Goal: Task Accomplishment & Management: Manage account settings

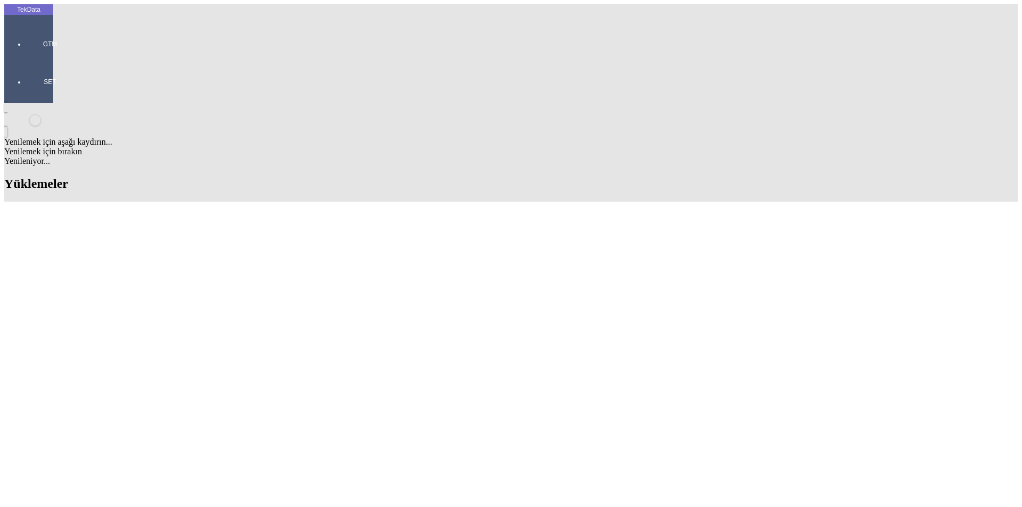
scroll to position [678, 0]
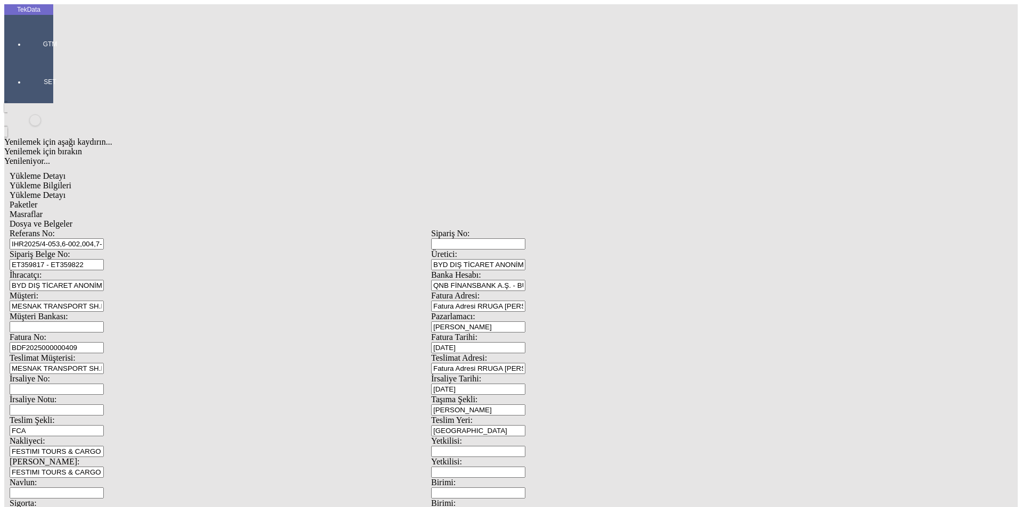
scroll to position [92, 0]
click at [171, 229] on div "Referans No: IHR2025/4-053,6-002,004,7-023,033,034, 073,8-062 Sipariş No: Sipar…" at bounding box center [431, 478] width 843 height 498
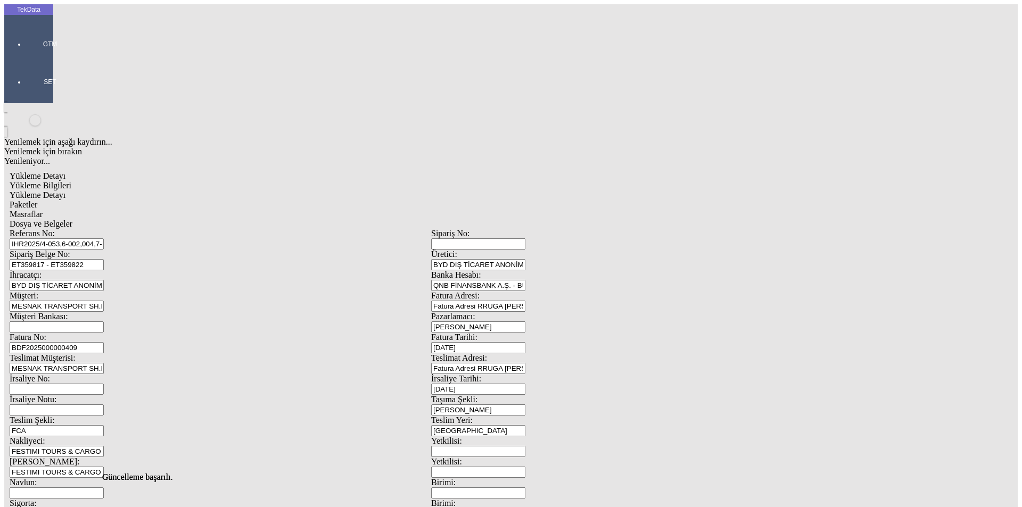
click at [194, 191] on div "Yükleme Detayı" at bounding box center [431, 196] width 843 height 10
type input "2530.3"
drag, startPoint x: 88, startPoint y: 191, endPoint x: 73, endPoint y: 193, distance: 15.1
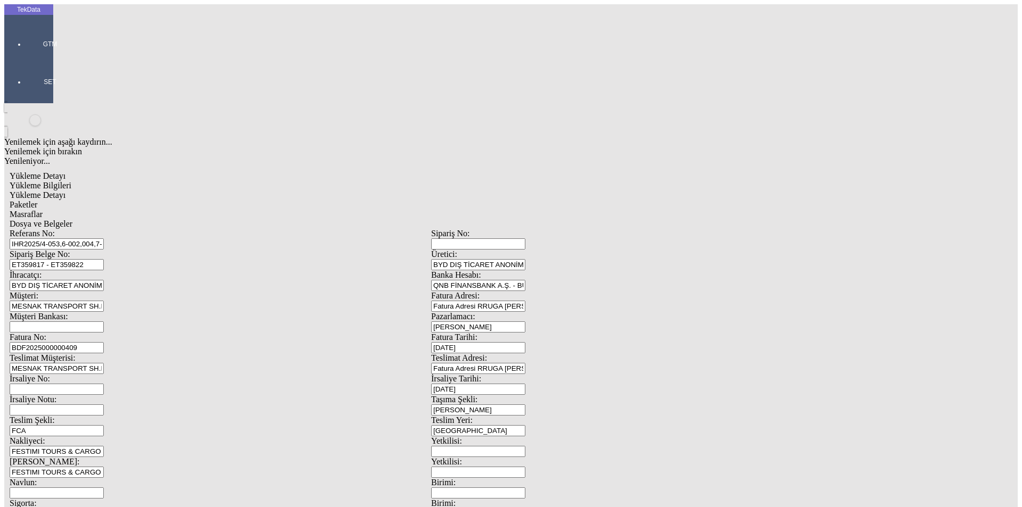
type input "1.96"
drag, startPoint x: 137, startPoint y: 193, endPoint x: 81, endPoint y: 190, distance: 56.5
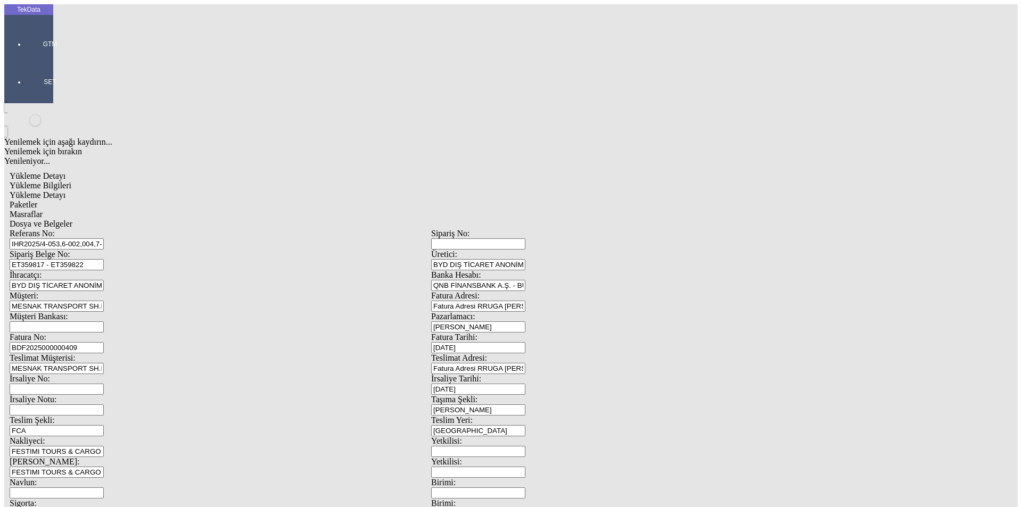
type input "3.07"
drag, startPoint x: 139, startPoint y: 202, endPoint x: 87, endPoint y: 205, distance: 52.2
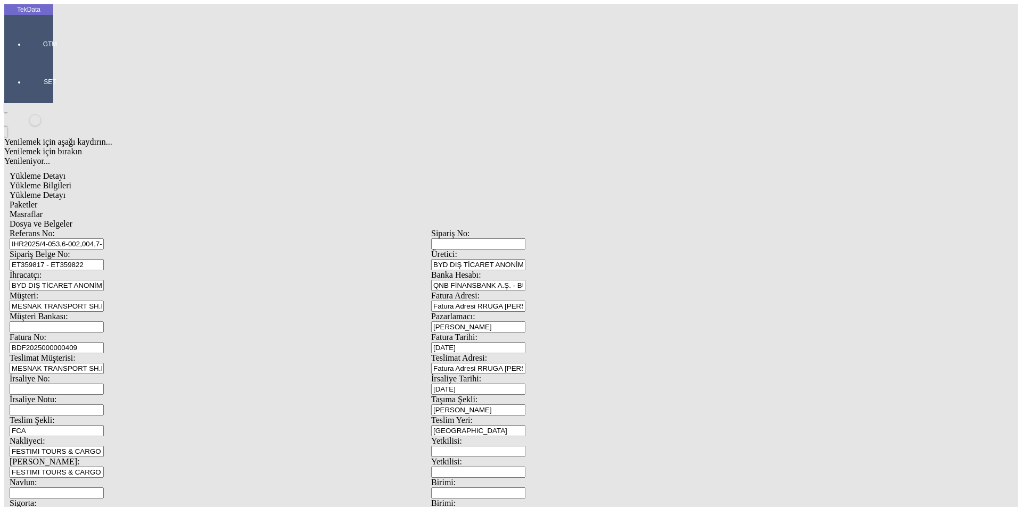
type input "1.11"
drag, startPoint x: 145, startPoint y: 220, endPoint x: 62, endPoint y: 221, distance: 83.6
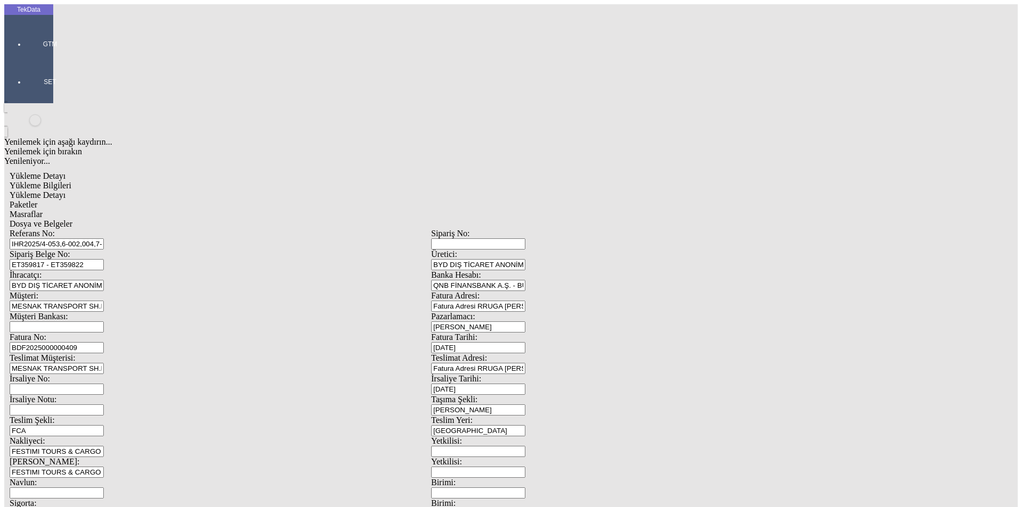
type input "2.9"
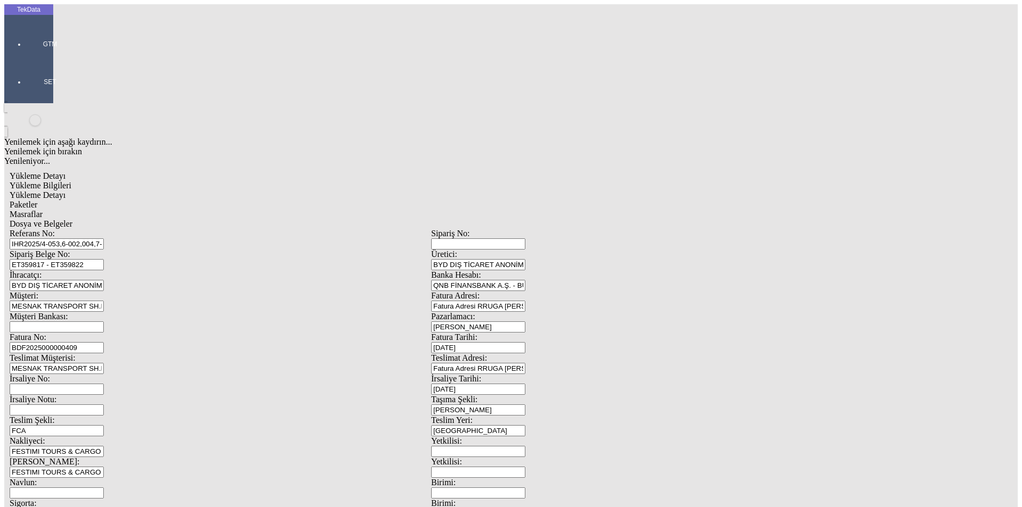
drag, startPoint x: 163, startPoint y: 236, endPoint x: 1, endPoint y: 234, distance: 161.8
type input "1.24"
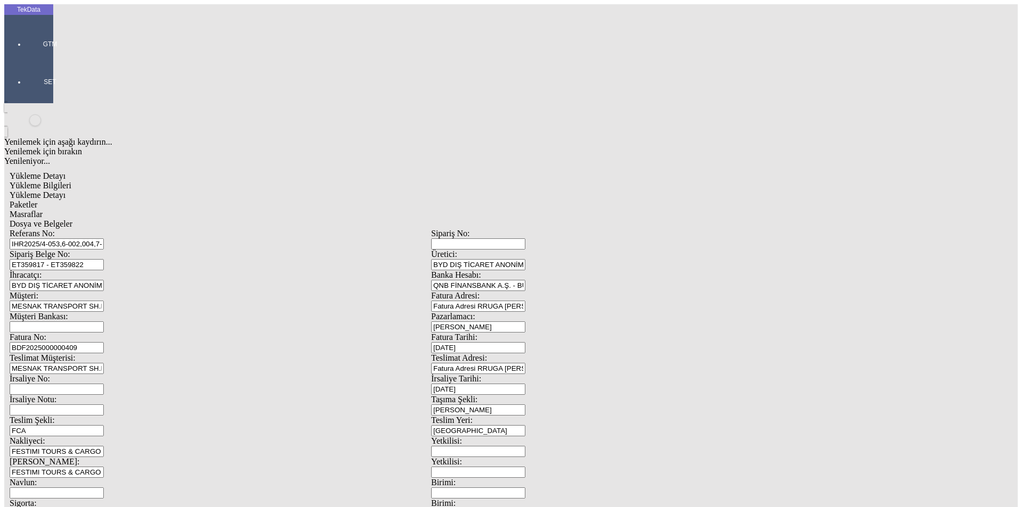
drag, startPoint x: 131, startPoint y: 252, endPoint x: 53, endPoint y: 250, distance: 78.3
type input "1.28"
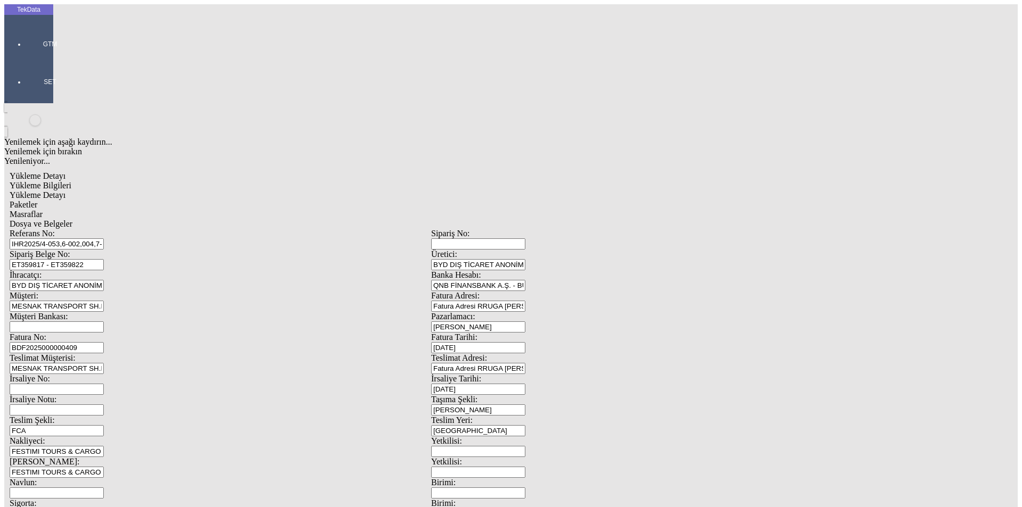
drag, startPoint x: 141, startPoint y: 265, endPoint x: 14, endPoint y: 263, distance: 126.7
type input "1.54"
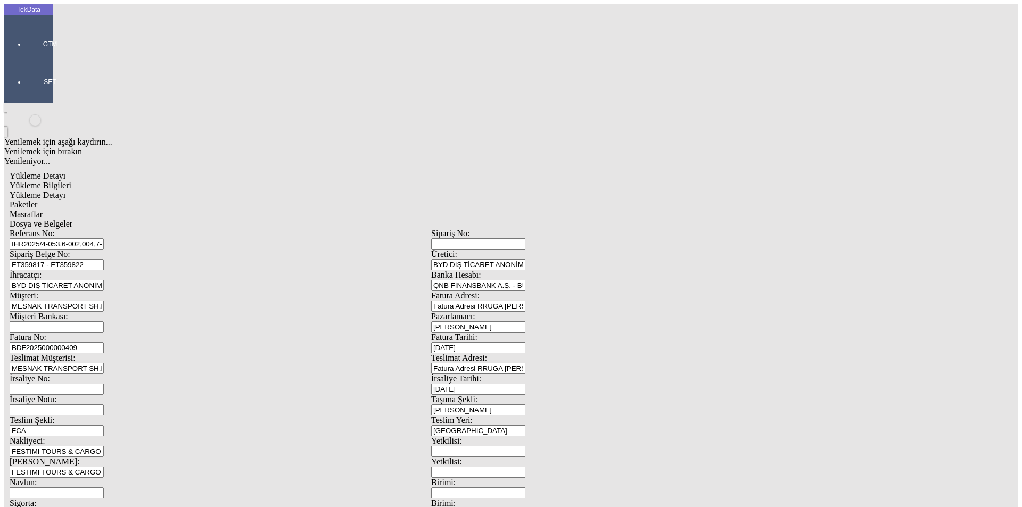
type input "1.32"
drag, startPoint x: 136, startPoint y: 296, endPoint x: 63, endPoint y: 297, distance: 72.4
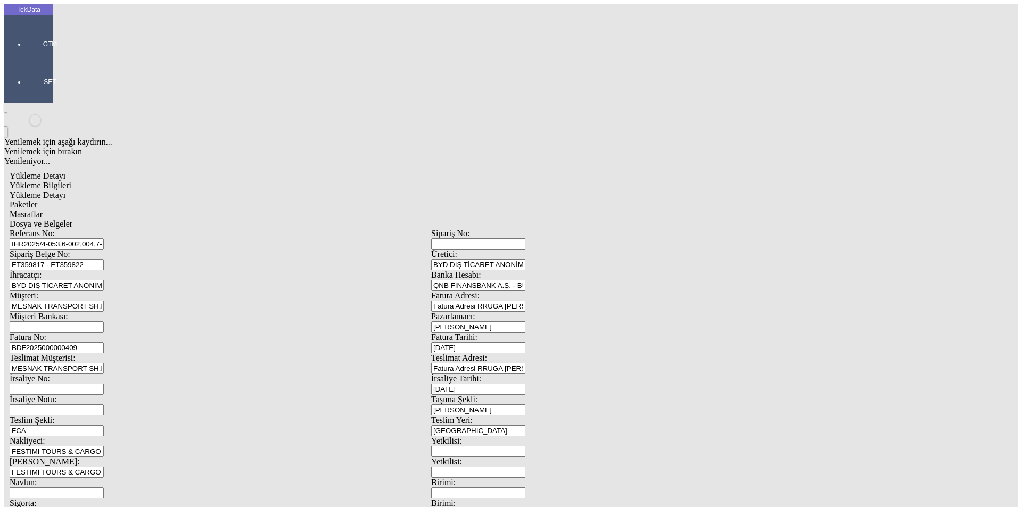
type input "1.28"
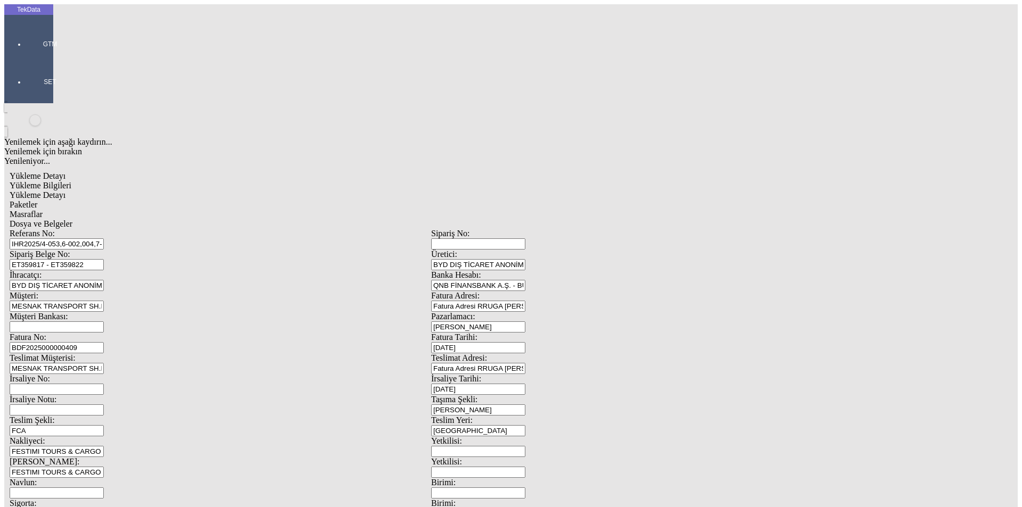
type input "1.26"
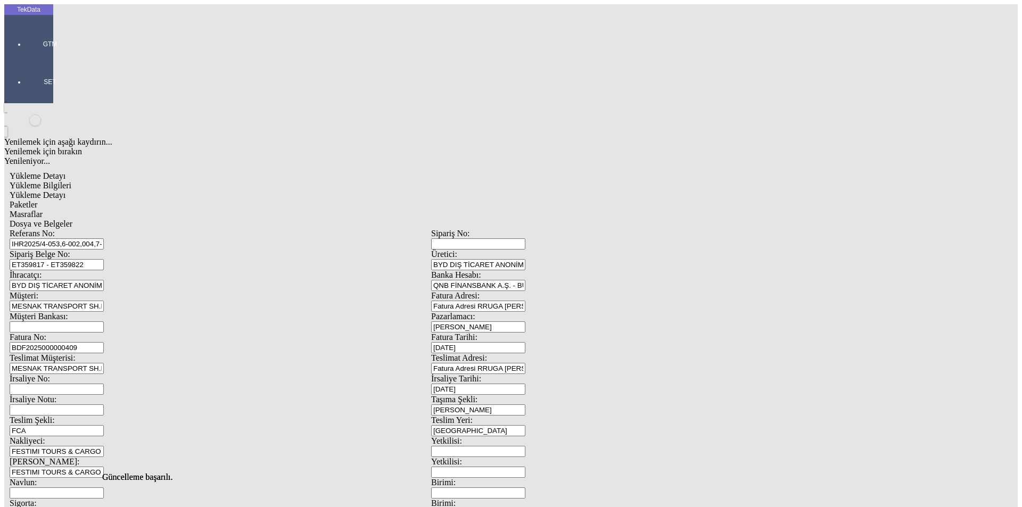
click at [37, 200] on span "Paketler" at bounding box center [24, 204] width 28 height 9
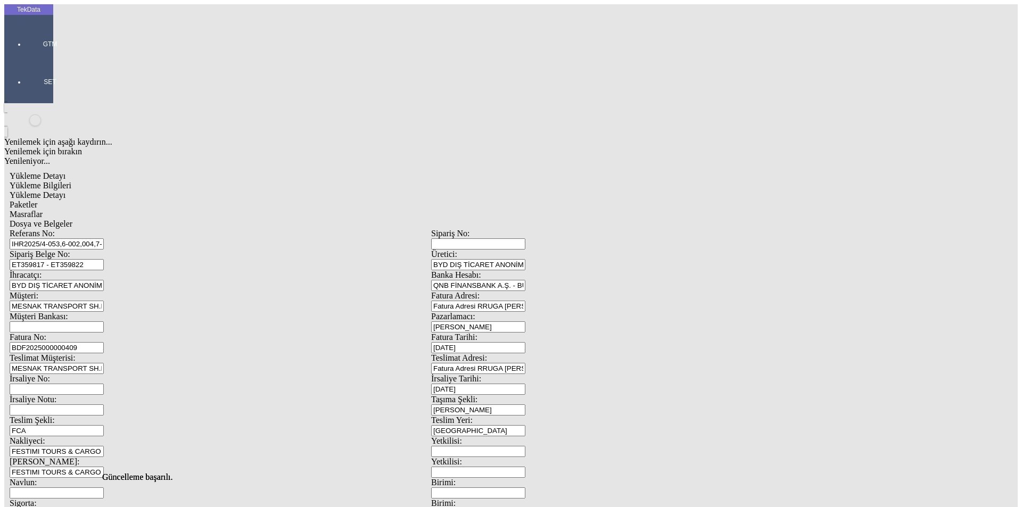
click at [43, 210] on span "Masraflar" at bounding box center [26, 214] width 33 height 9
click at [72, 219] on span "Dosya ve Belgeler" at bounding box center [41, 223] width 63 height 9
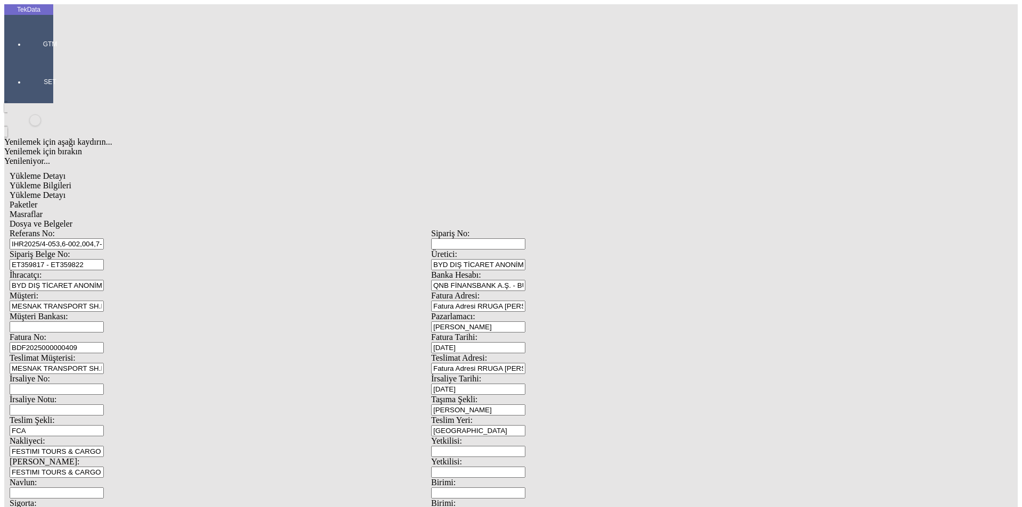
click at [65, 191] on span "Yükleme Detayı" at bounding box center [38, 195] width 56 height 9
click at [235, 200] on div "Paketler" at bounding box center [431, 205] width 843 height 10
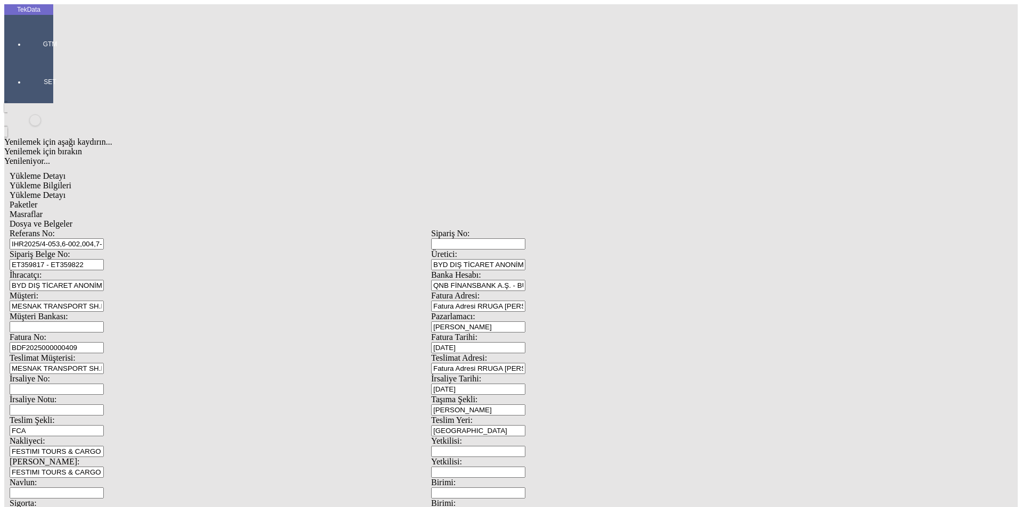
drag, startPoint x: 307, startPoint y: 53, endPoint x: 372, endPoint y: 60, distance: 65.4
click at [43, 210] on span "Masraflar" at bounding box center [26, 214] width 33 height 9
click at [72, 219] on span "Dosya ve Belgeler" at bounding box center [41, 223] width 63 height 9
click at [71, 181] on span "Yükleme Bilgileri" at bounding box center [41, 185] width 62 height 9
drag, startPoint x: 274, startPoint y: 79, endPoint x: 105, endPoint y: 83, distance: 168.8
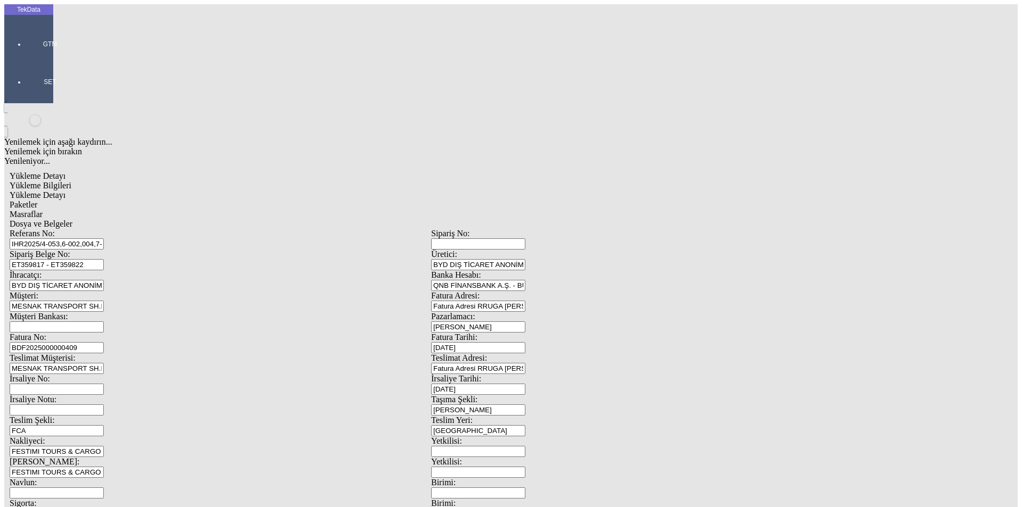
click at [105, 229] on div "Referans No: IHR2025/4-053,6-002,004,7-023,033,034, 073,8-062" at bounding box center [221, 239] width 422 height 21
click at [72, 219] on span "Dosya ve Belgeler" at bounding box center [41, 223] width 63 height 9
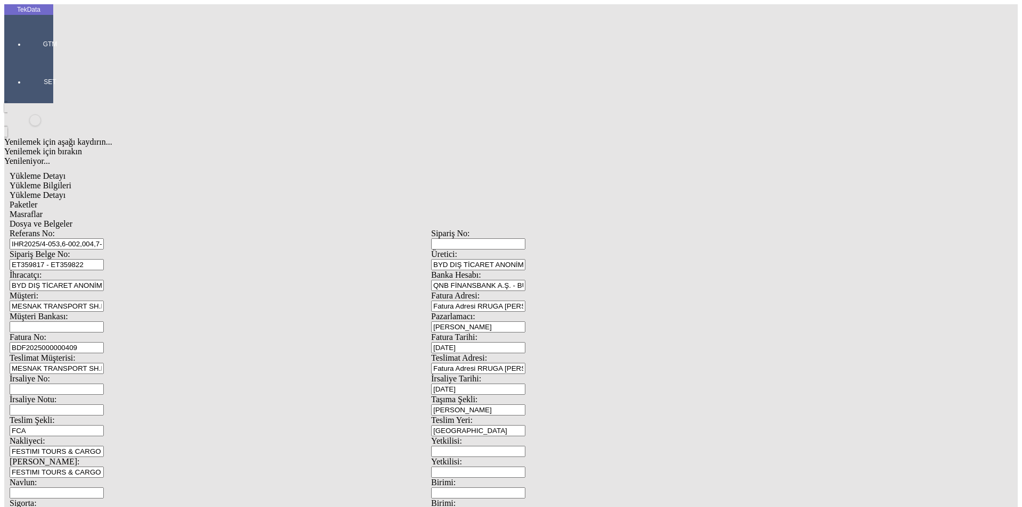
drag, startPoint x: 64, startPoint y: 310, endPoint x: 93, endPoint y: 267, distance: 51.8
click at [71, 181] on span "Yükleme Bilgileri" at bounding box center [41, 185] width 62 height 9
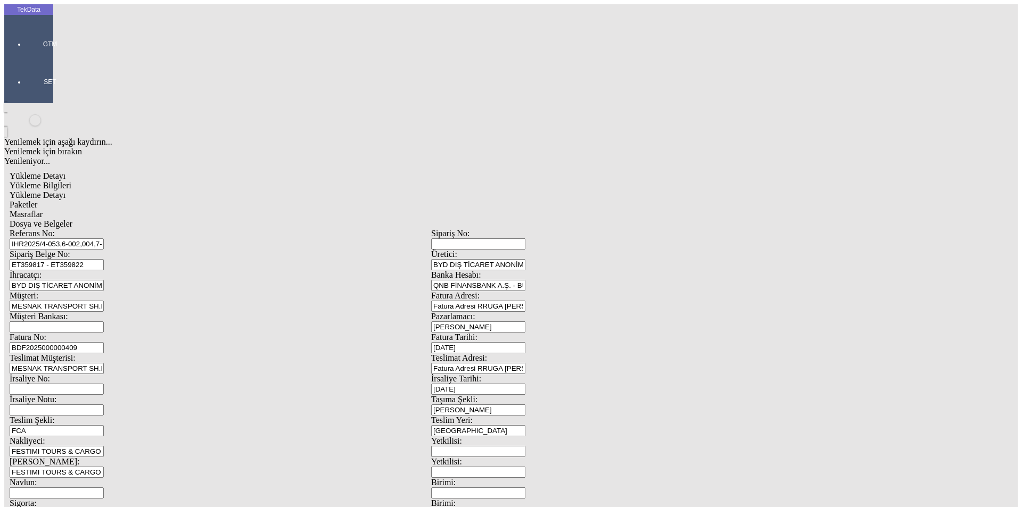
scroll to position [92, 0]
click at [391, 219] on div "Dosya ve Belgeler" at bounding box center [431, 224] width 843 height 10
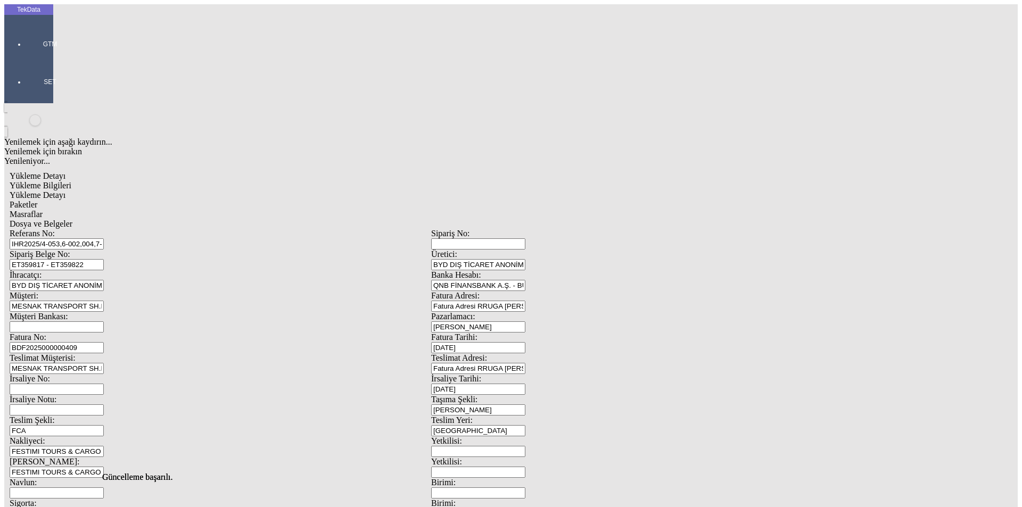
drag, startPoint x: 67, startPoint y: 60, endPoint x: 91, endPoint y: 64, distance: 24.4
click at [68, 181] on div "Yükleme Bilgileri" at bounding box center [431, 186] width 843 height 10
drag, startPoint x: 211, startPoint y: 98, endPoint x: 48, endPoint y: 94, distance: 163.5
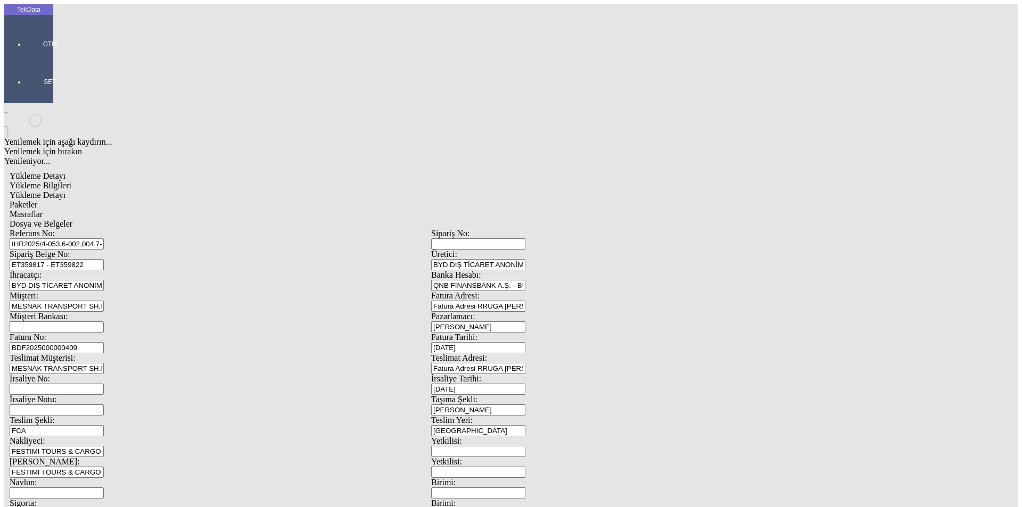
scroll to position [92, 0]
click at [37, 59] on div at bounding box center [50, 59] width 49 height 0
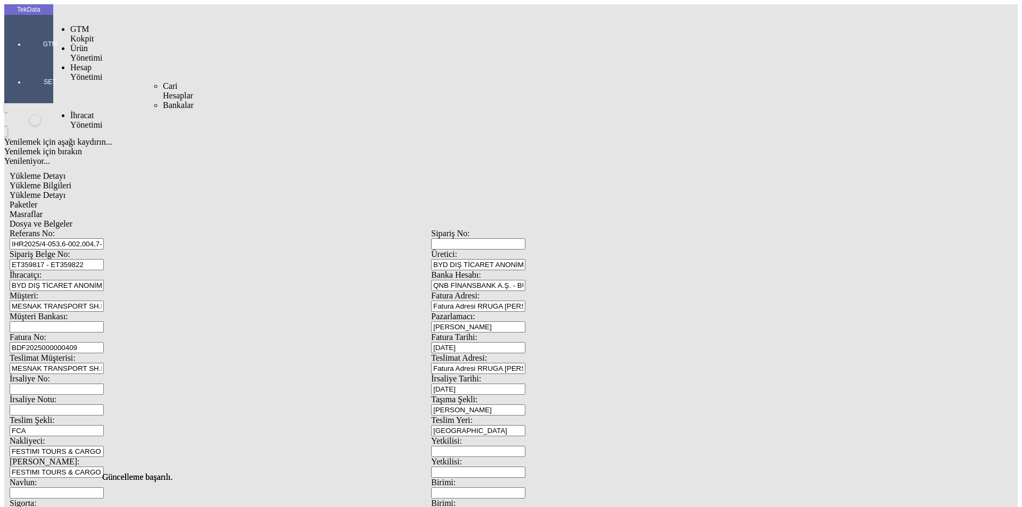
click at [74, 111] on div "İhracat Yönetimi" at bounding box center [84, 120] width 28 height 19
click at [163, 129] on span "Yüklemeler" at bounding box center [183, 133] width 40 height 9
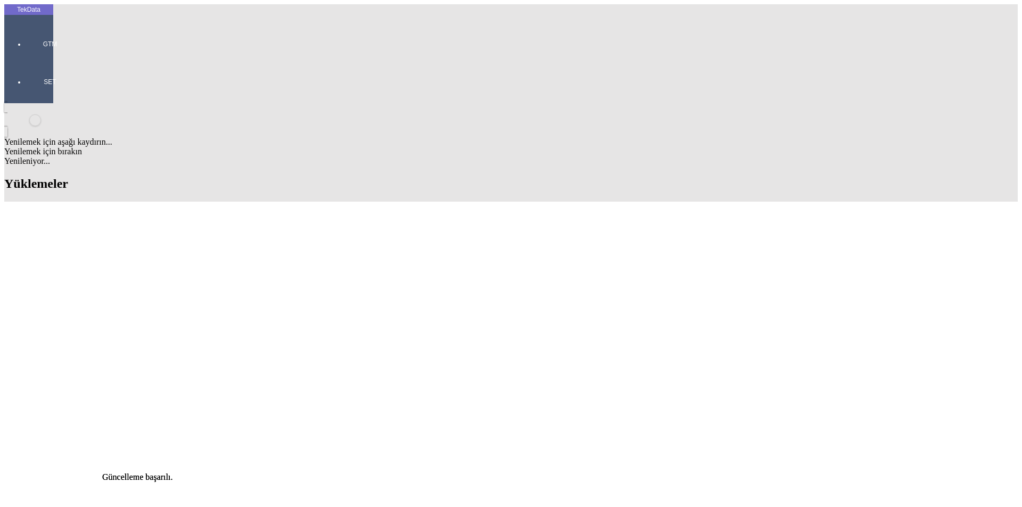
scroll to position [745, 0]
drag, startPoint x: 452, startPoint y: 187, endPoint x: 513, endPoint y: 187, distance: 60.7
copy td "BDF2025000000409"
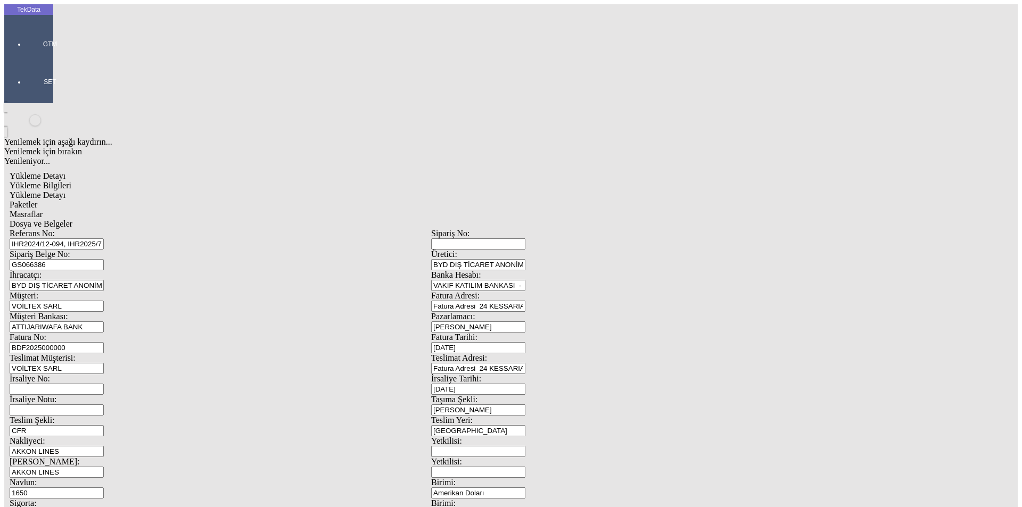
click at [104, 342] on input "BDF2025000000" at bounding box center [57, 347] width 94 height 11
drag, startPoint x: 241, startPoint y: 179, endPoint x: 38, endPoint y: 170, distance: 203.0
click at [38, 170] on div "TekData GTM SET Yenilemek için aşağı kaydırın... Yenilemek için bırakın Yenilen…" at bounding box center [431, 421] width 854 height 834
paste input "409"
type input "BDF2025000000410"
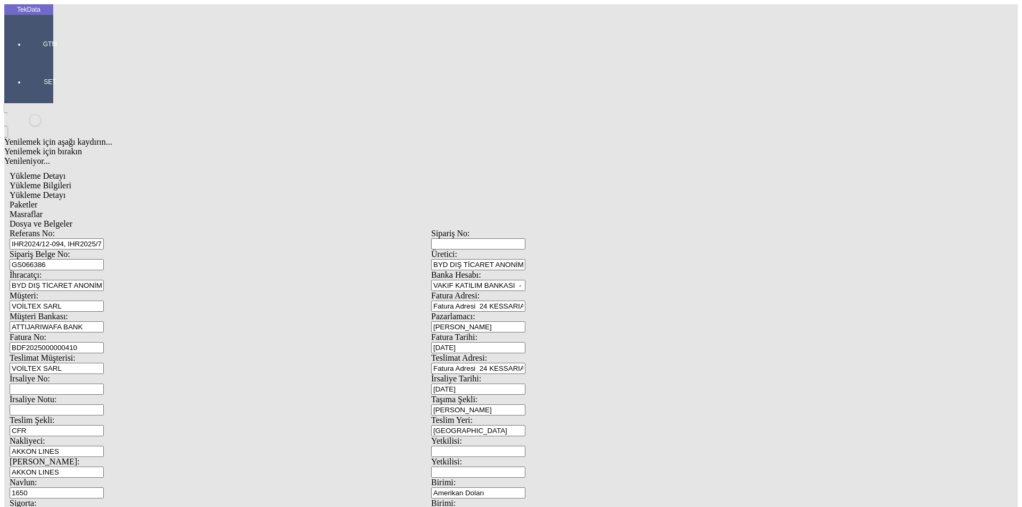
scroll to position [92, 0]
drag, startPoint x: 583, startPoint y: 408, endPoint x: 575, endPoint y: 411, distance: 8.1
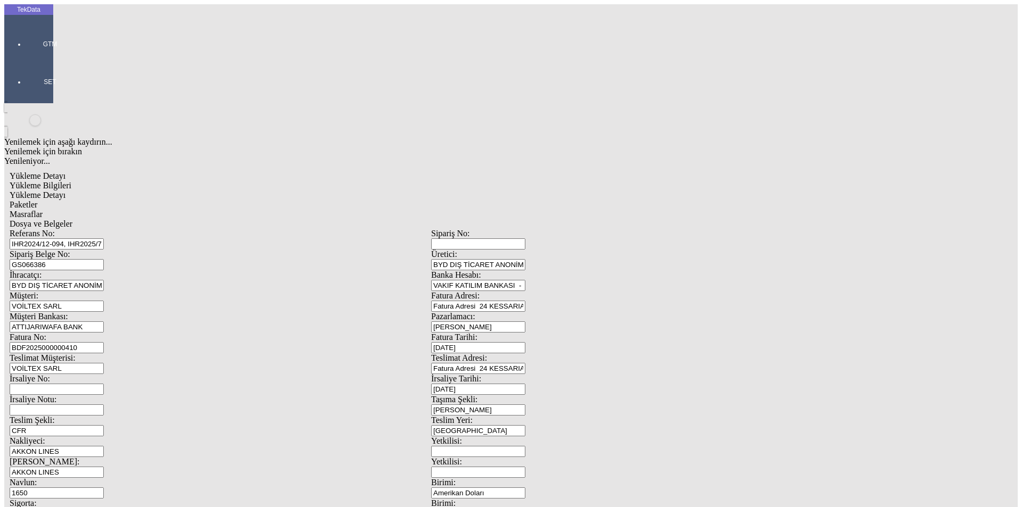
type input "5061.75"
click at [188, 229] on div "Referans No: IHR2024/12-094, IHR2025/7-057, IHR2025/7-062, IHR2025/7-101 [STREE…" at bounding box center [431, 478] width 843 height 498
click at [65, 191] on span "Yükleme Detayı" at bounding box center [38, 195] width 56 height 9
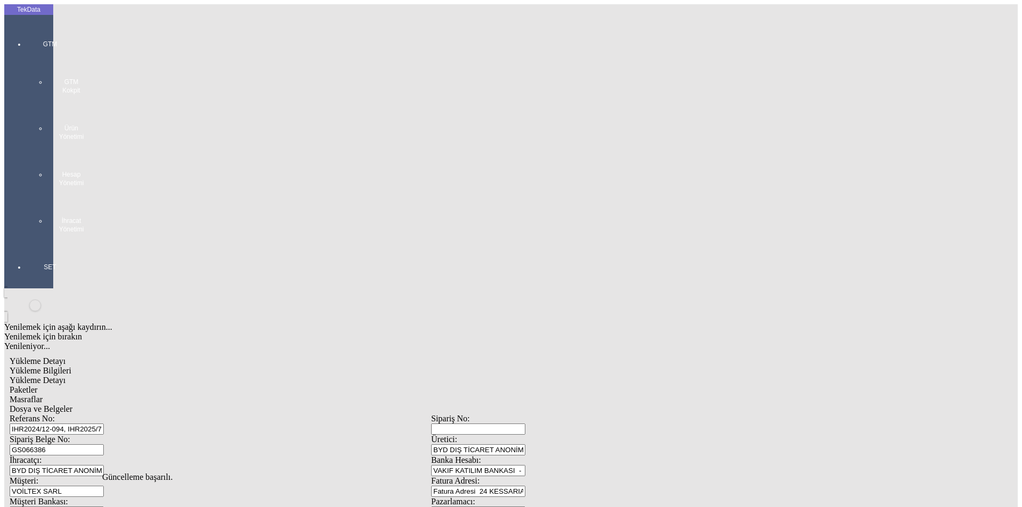
click at [26, 244] on div at bounding box center [50, 244] width 49 height 0
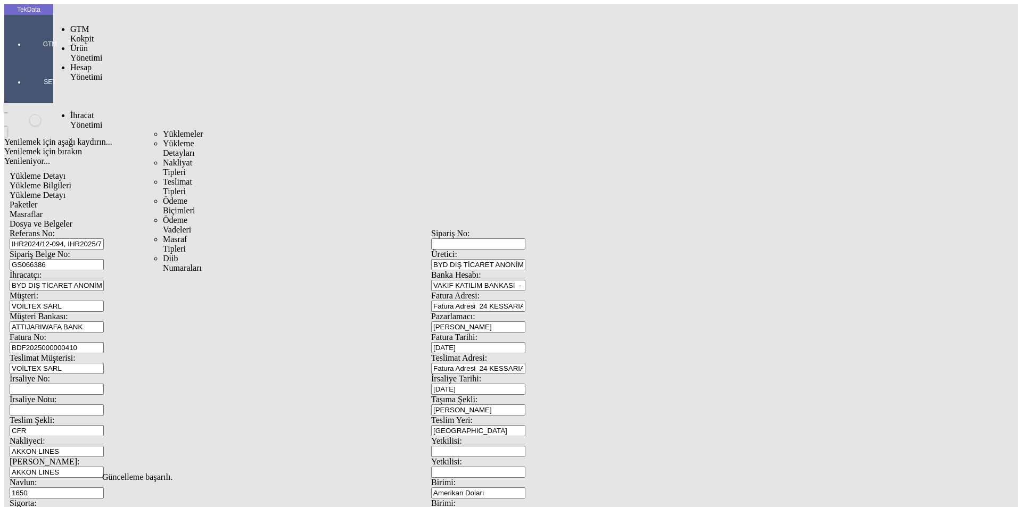
click at [84, 111] on span "İhracat Yönetimi" at bounding box center [86, 120] width 32 height 19
click at [163, 129] on span "Yüklemeler" at bounding box center [183, 133] width 40 height 9
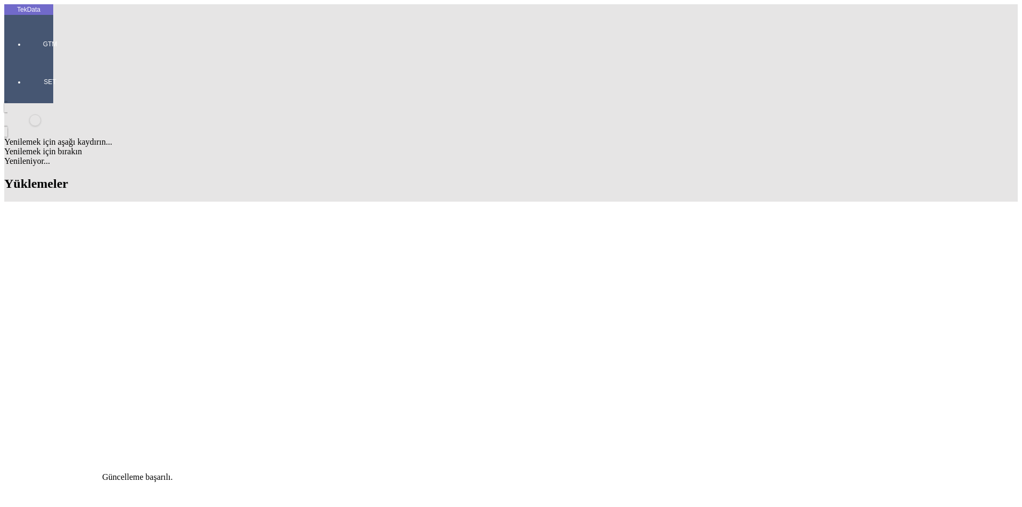
scroll to position [692, 0]
drag, startPoint x: 455, startPoint y: 257, endPoint x: 517, endPoint y: 255, distance: 62.3
copy td "BDF2025000000410"
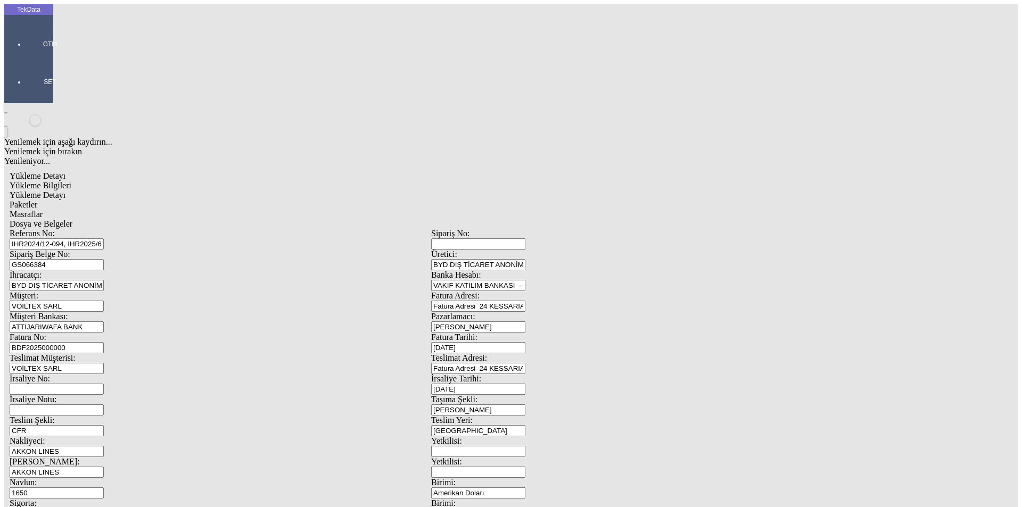
click at [104, 342] on input "BDF2025000000" at bounding box center [57, 347] width 94 height 11
drag, startPoint x: 215, startPoint y: 180, endPoint x: 95, endPoint y: 180, distance: 119.2
click at [95, 333] on div "Fatura No: BDF2025000000" at bounding box center [221, 343] width 422 height 21
paste input "410"
click at [104, 342] on input "BDF2025000000410" at bounding box center [57, 347] width 94 height 11
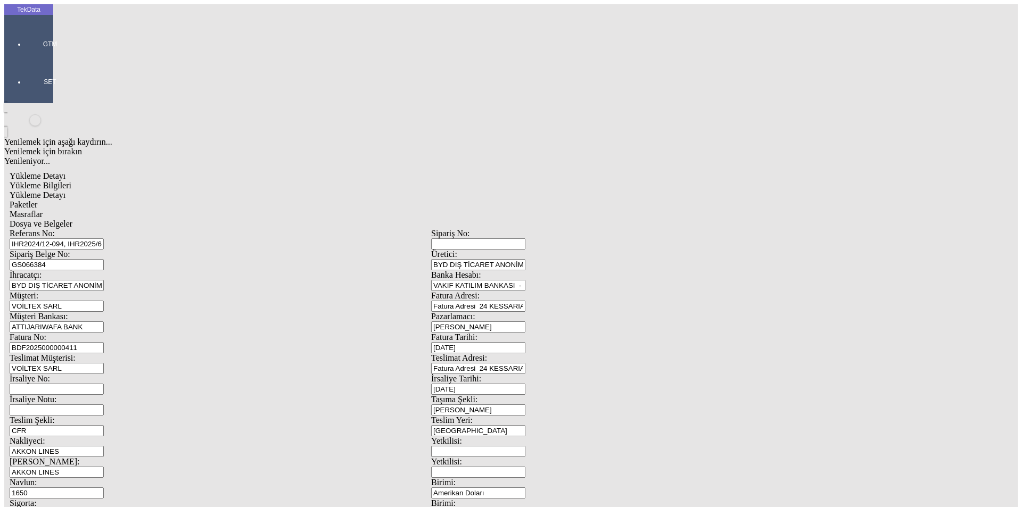
type input "BDF2025000000411"
click at [104, 488] on input "1650" at bounding box center [57, 493] width 94 height 11
drag, startPoint x: 177, startPoint y: 320, endPoint x: 113, endPoint y: 320, distance: 63.9
click at [113, 478] on div "Navlun: 1650" at bounding box center [221, 488] width 422 height 21
type input "450"
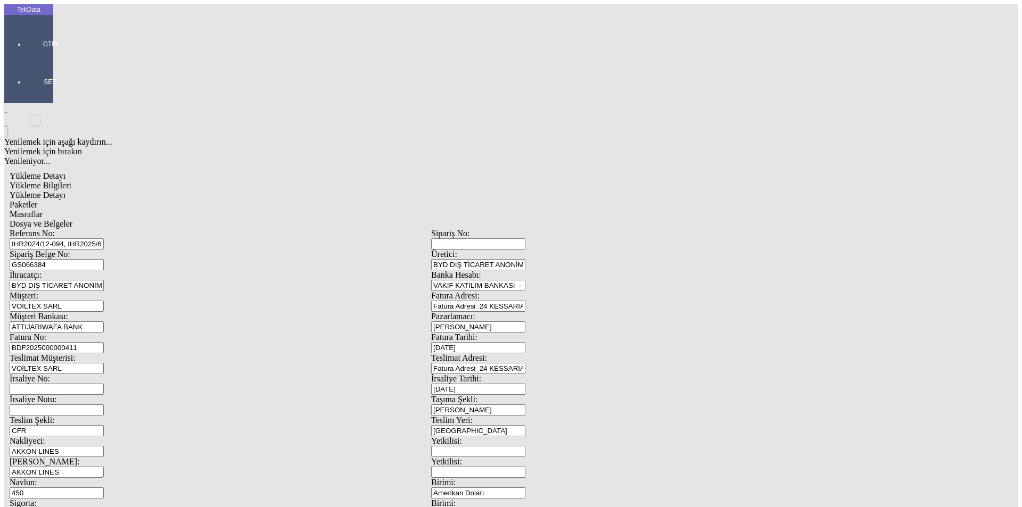
drag, startPoint x: 188, startPoint y: 341, endPoint x: 198, endPoint y: 345, distance: 11.2
click at [104, 507] on input "0" at bounding box center [57, 513] width 94 height 11
type input "0"
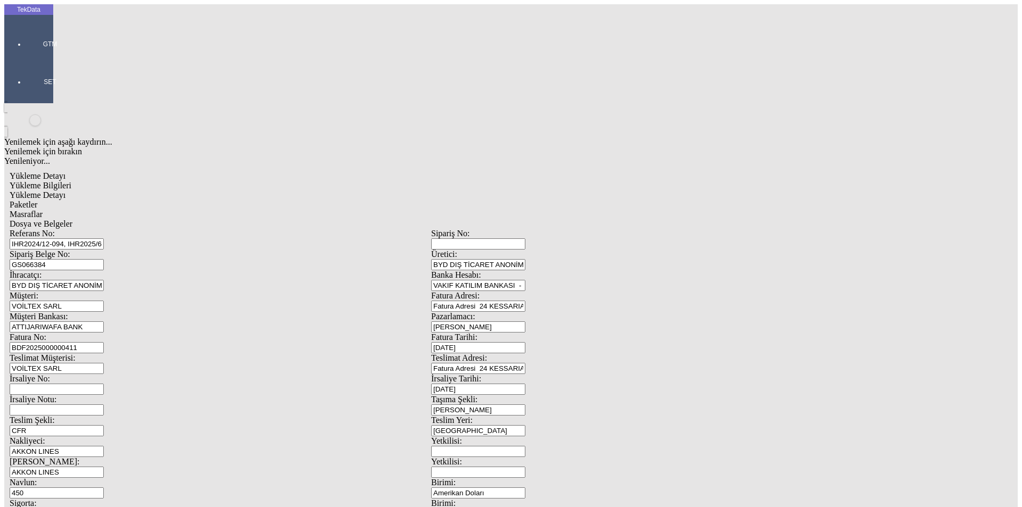
click at [65, 191] on span "Yükleme Detayı" at bounding box center [38, 195] width 56 height 9
drag, startPoint x: 154, startPoint y: 220, endPoint x: 89, endPoint y: 220, distance: 64.4
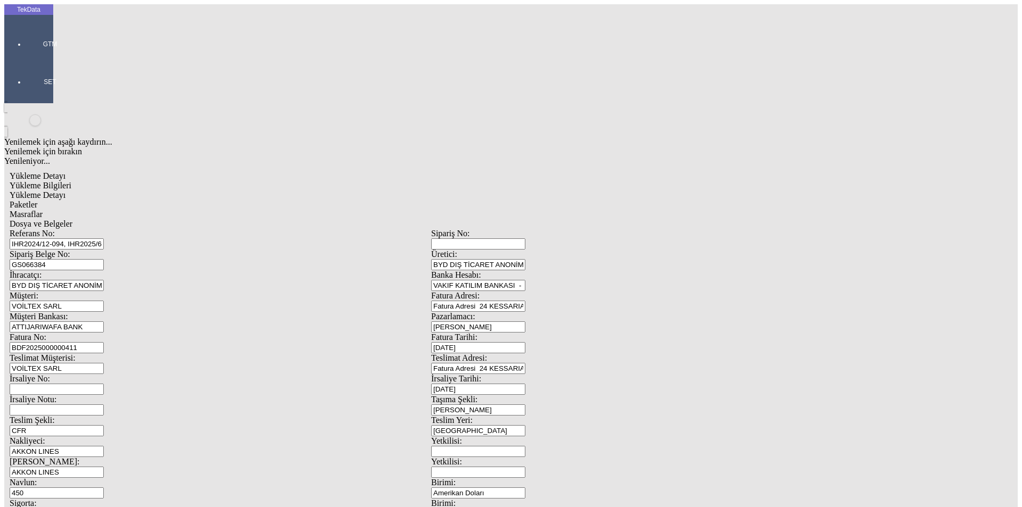
type input "420.89"
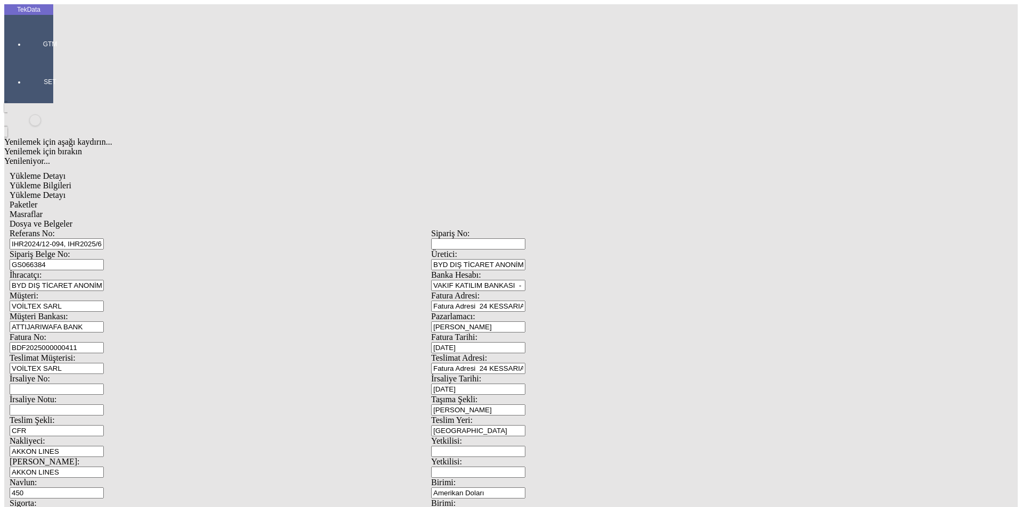
type input "150"
drag, startPoint x: 166, startPoint y: 231, endPoint x: 80, endPoint y: 235, distance: 85.3
type input "2834.32"
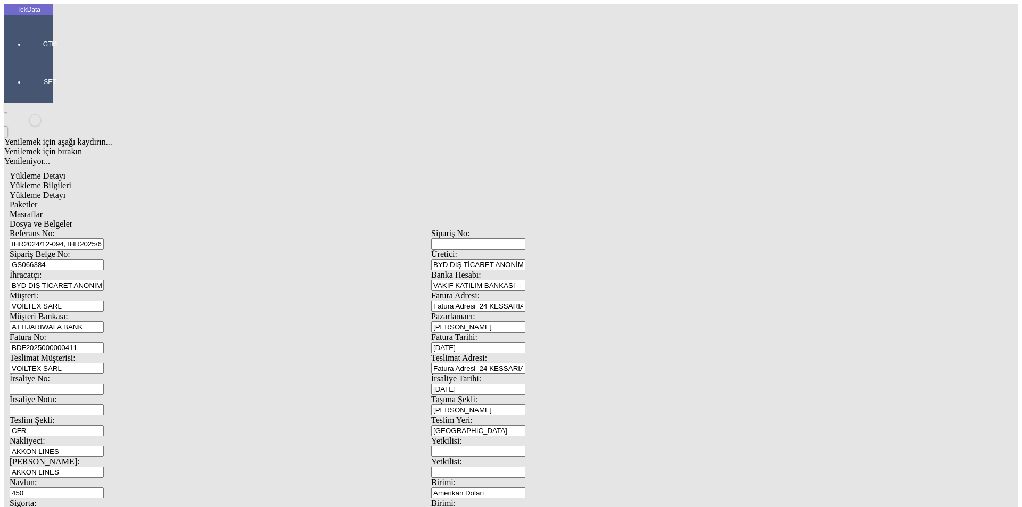
type input "150"
drag, startPoint x: 156, startPoint y: 245, endPoint x: 89, endPoint y: 247, distance: 66.6
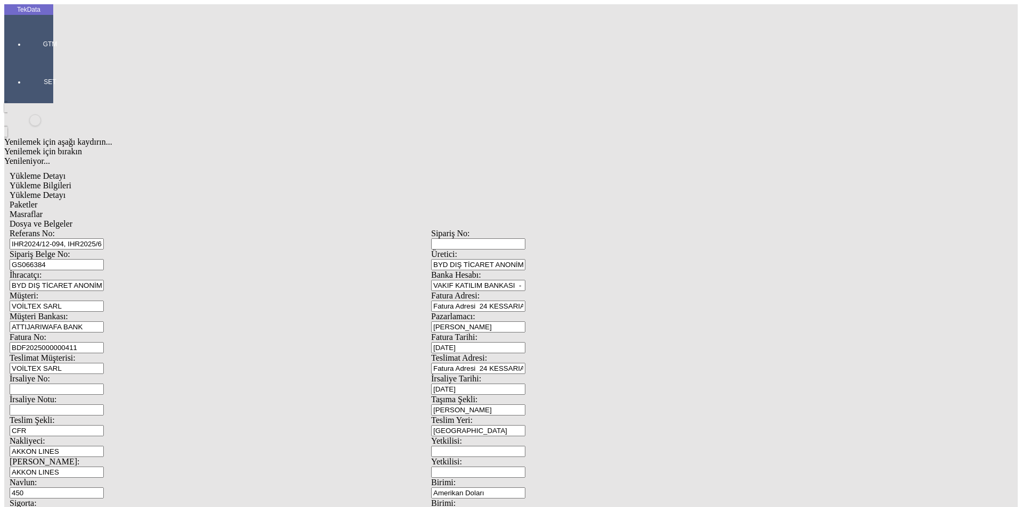
type input "949"
click at [71, 181] on span "Yükleme Bilgileri" at bounding box center [41, 185] width 62 height 9
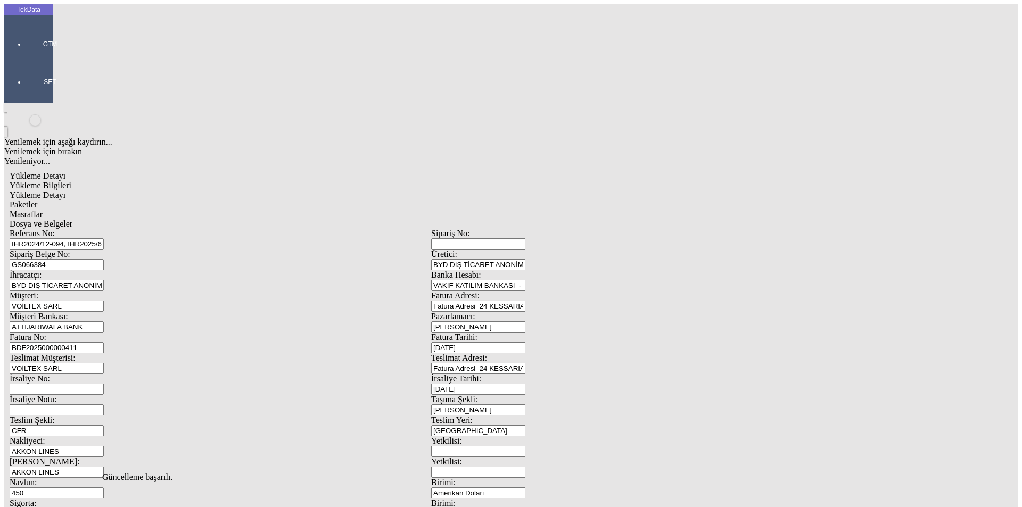
drag, startPoint x: 631, startPoint y: 413, endPoint x: 461, endPoint y: 417, distance: 169.8
type input "4204.21"
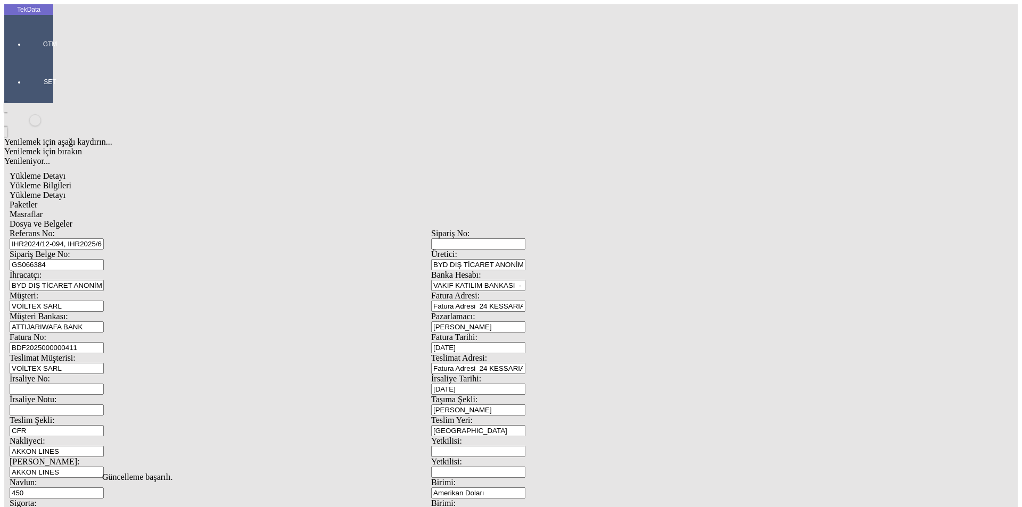
click at [65, 191] on span "Yükleme Detayı" at bounding box center [38, 195] width 56 height 9
click at [219, 200] on div "Paketler" at bounding box center [431, 205] width 843 height 10
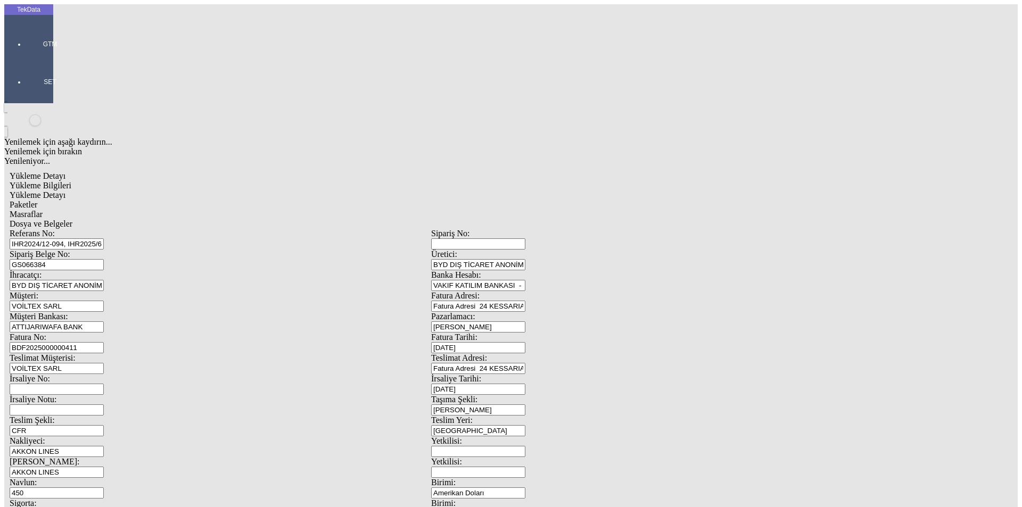
click at [43, 210] on span "Masraflar" at bounding box center [26, 214] width 33 height 9
click at [72, 219] on span "Dosya ve Belgeler" at bounding box center [41, 223] width 63 height 9
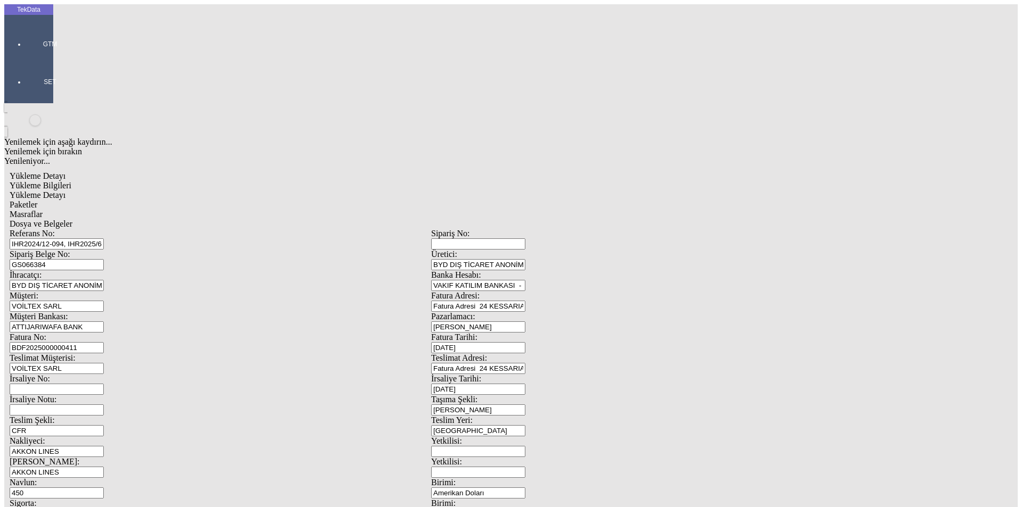
click at [72, 219] on span "Dosya ve Belgeler" at bounding box center [41, 223] width 63 height 9
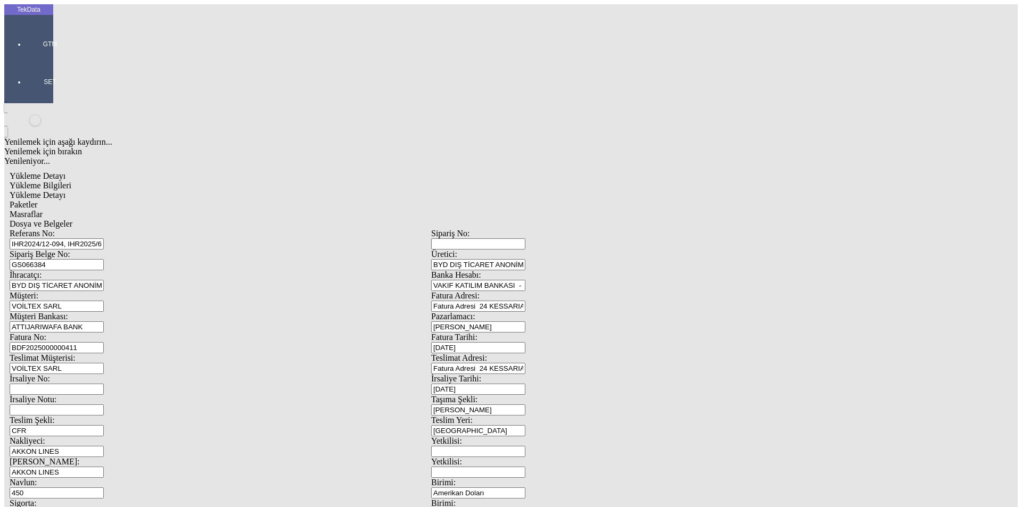
click at [119, 181] on div "Yükleme Bilgileri" at bounding box center [431, 186] width 843 height 10
click at [65, 191] on span "Yükleme Detayı" at bounding box center [38, 195] width 56 height 9
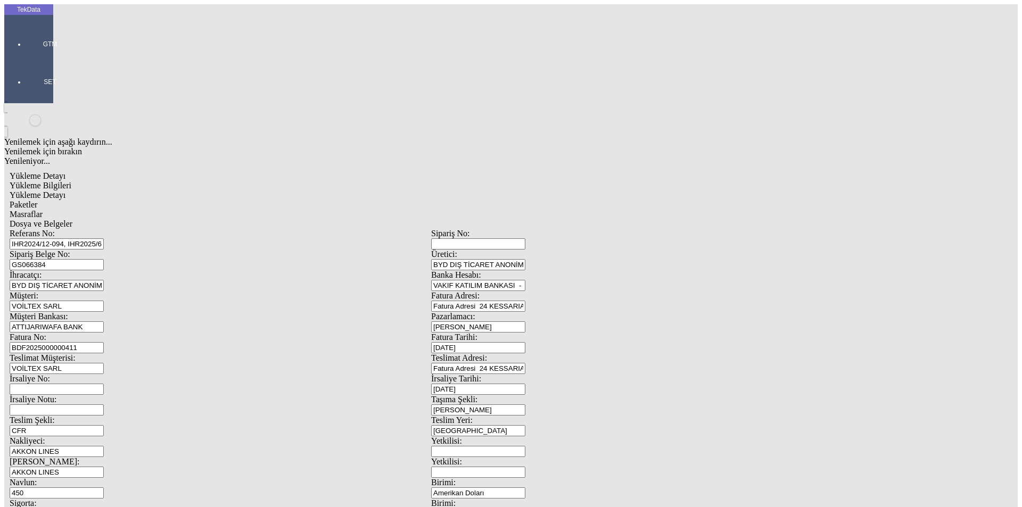
drag, startPoint x: 479, startPoint y: 345, endPoint x: 472, endPoint y: 331, distance: 16.2
click at [250, 200] on div "Paketler" at bounding box center [431, 205] width 843 height 10
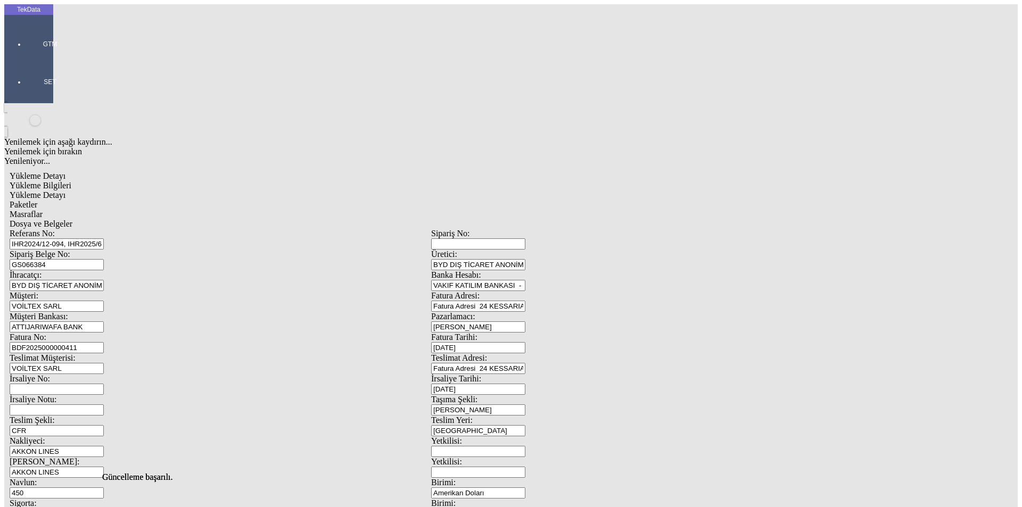
click at [335, 210] on div "Masraflar" at bounding box center [431, 215] width 843 height 10
click at [72, 219] on span "Dosya ve Belgeler" at bounding box center [41, 223] width 63 height 9
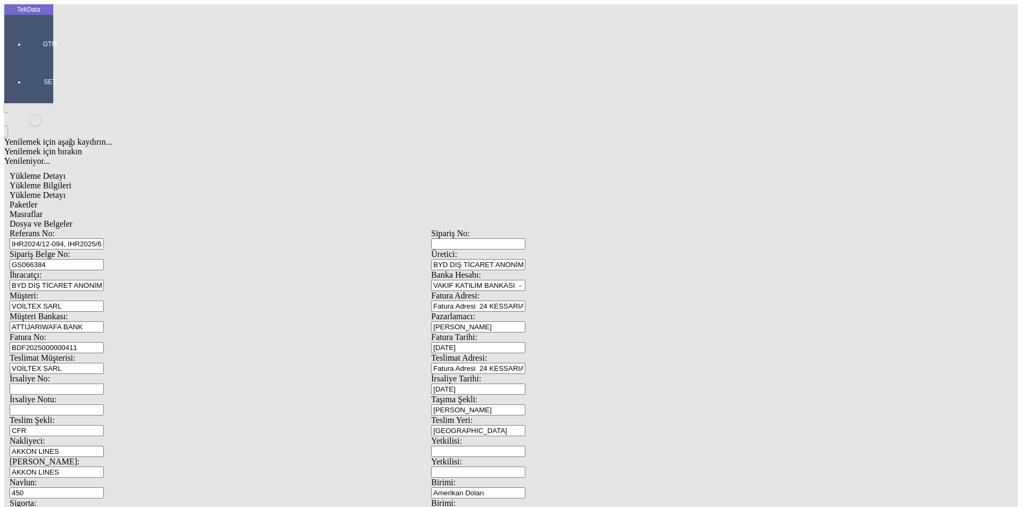
click at [72, 219] on span "Dosya ve Belgeler" at bounding box center [41, 223] width 63 height 9
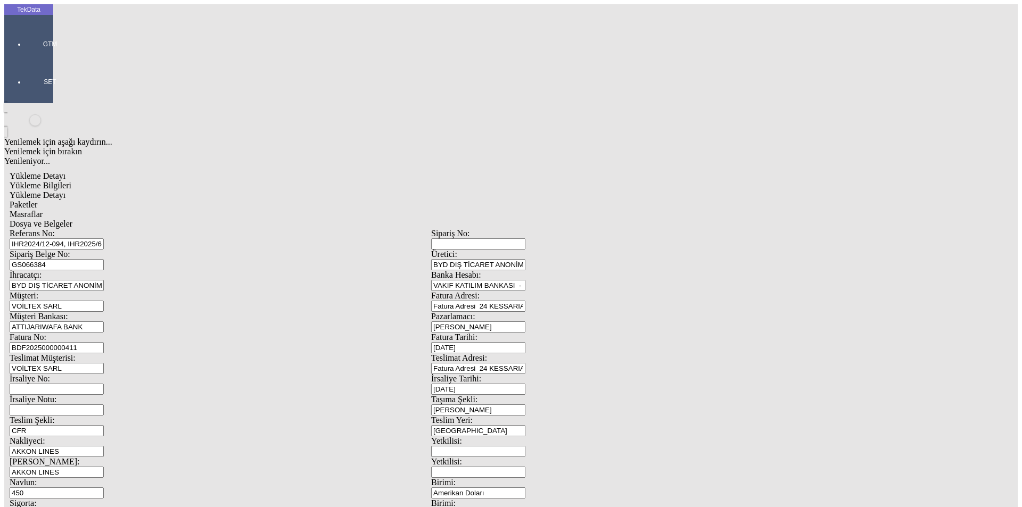
drag, startPoint x: 96, startPoint y: 55, endPoint x: 108, endPoint y: 57, distance: 11.9
click at [71, 181] on span "Yükleme Bilgileri" at bounding box center [41, 185] width 62 height 9
drag, startPoint x: 190, startPoint y: 182, endPoint x: 207, endPoint y: 181, distance: 17.0
click at [104, 342] on input "BDF2025000000411" at bounding box center [57, 347] width 94 height 11
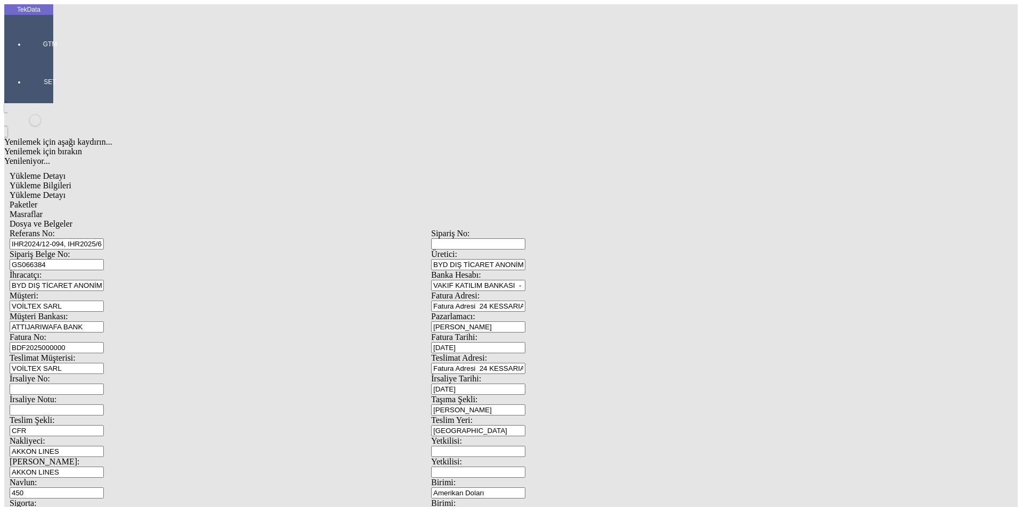
type input "BDF2025000000"
click at [72, 219] on span "Dosya ve Belgeler" at bounding box center [41, 223] width 63 height 9
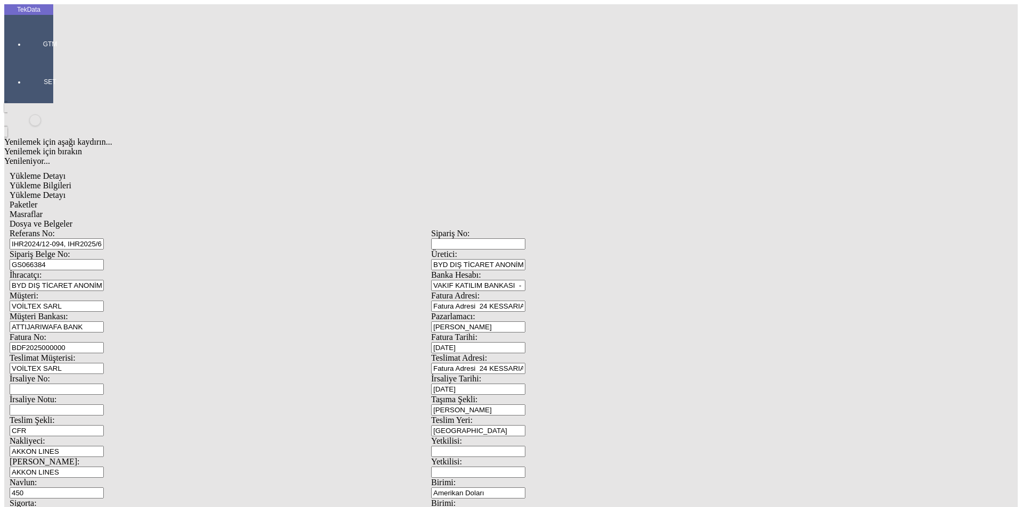
click at [72, 219] on span "Dosya ve Belgeler" at bounding box center [41, 223] width 63 height 9
click at [167, 191] on div "Yükleme Detayı" at bounding box center [431, 196] width 843 height 10
click at [72, 219] on span "Dosya ve Belgeler" at bounding box center [41, 223] width 63 height 9
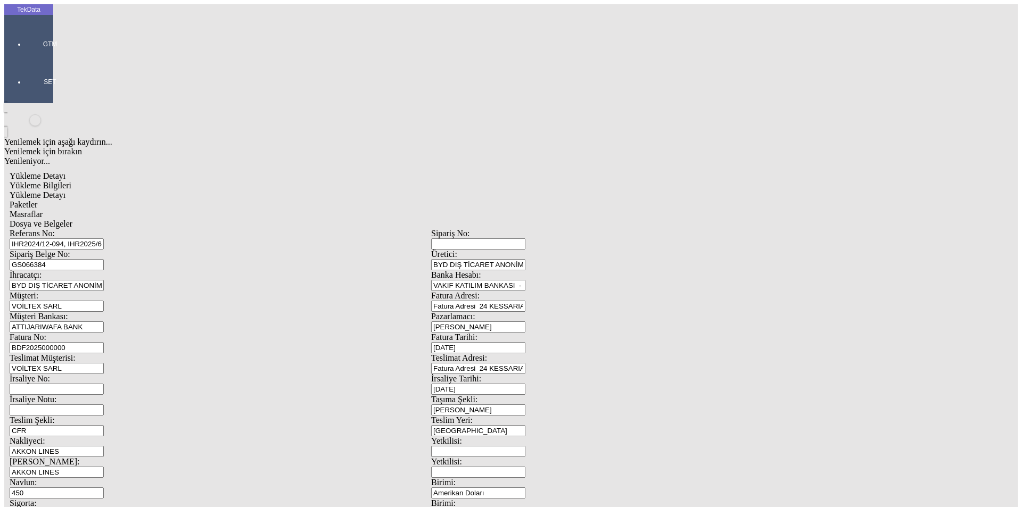
click at [71, 181] on span "Yükleme Bilgileri" at bounding box center [41, 185] width 62 height 9
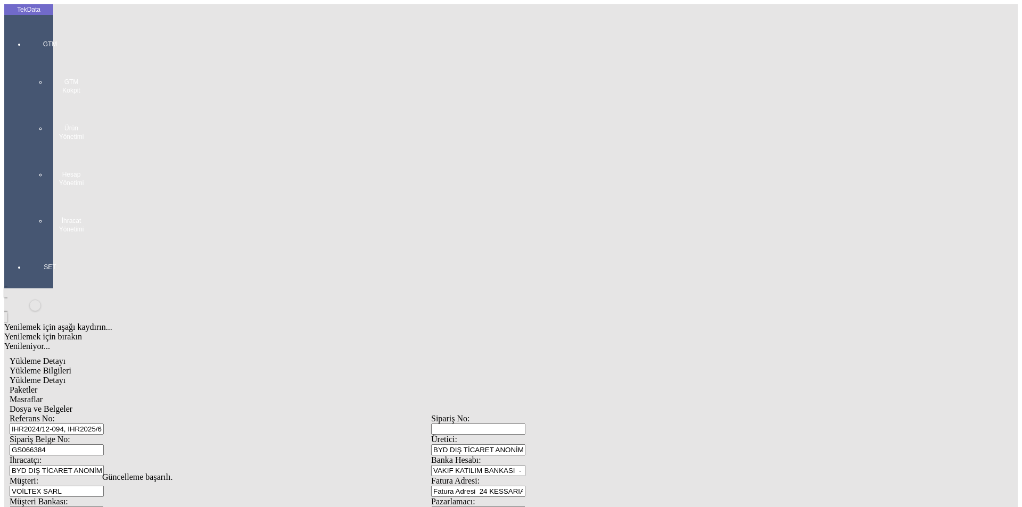
click at [26, 43] on div "GTM GTM Kokpit Ürün Yönetimi Hesap Yönetimi İhracat Yönetimi" at bounding box center [50, 132] width 49 height 223
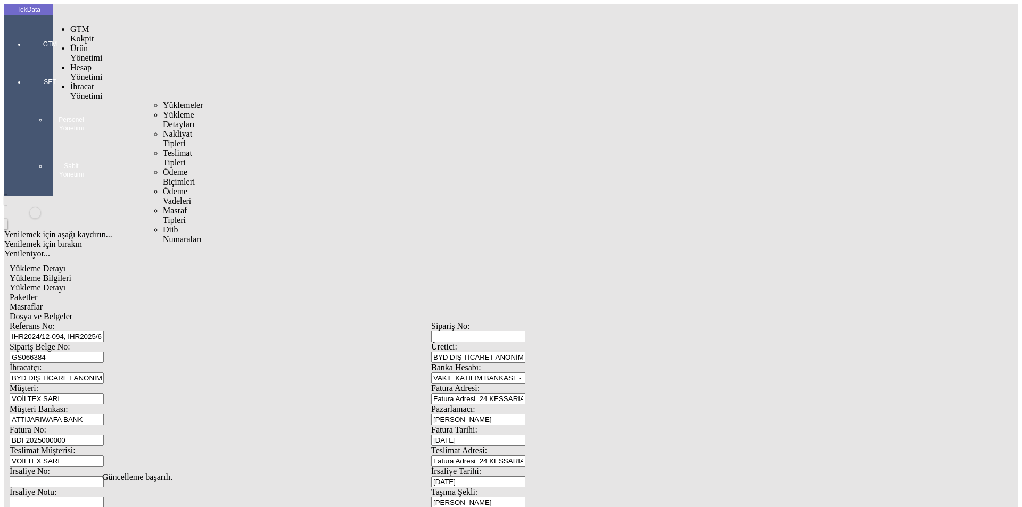
drag, startPoint x: 65, startPoint y: 61, endPoint x: 73, endPoint y: 61, distance: 8.0
click at [70, 82] on span "İhracat Yönetimi" at bounding box center [86, 91] width 32 height 19
click at [163, 101] on span "Yüklemeler" at bounding box center [183, 105] width 40 height 9
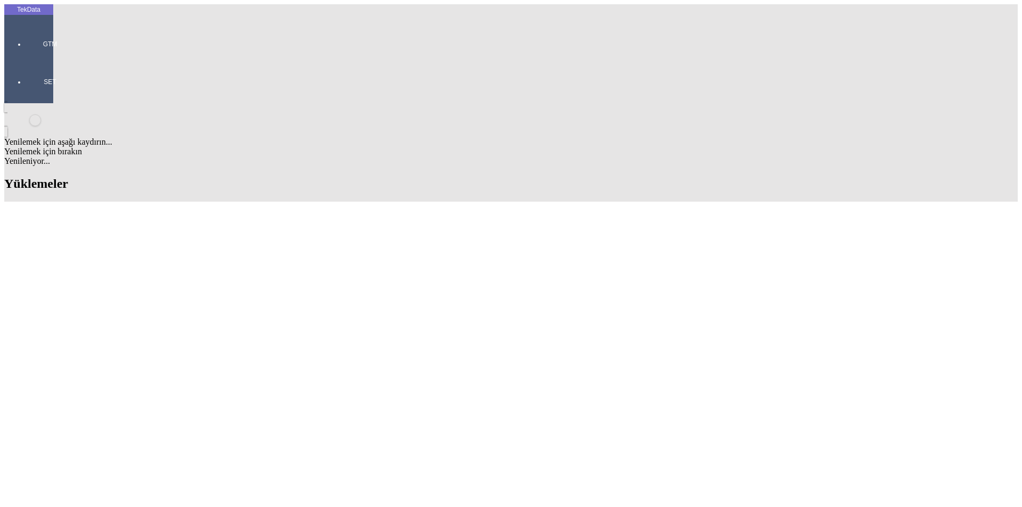
scroll to position [625, 0]
drag, startPoint x: 455, startPoint y: 323, endPoint x: 513, endPoint y: 324, distance: 58.0
copy td "BDF2025000000410"
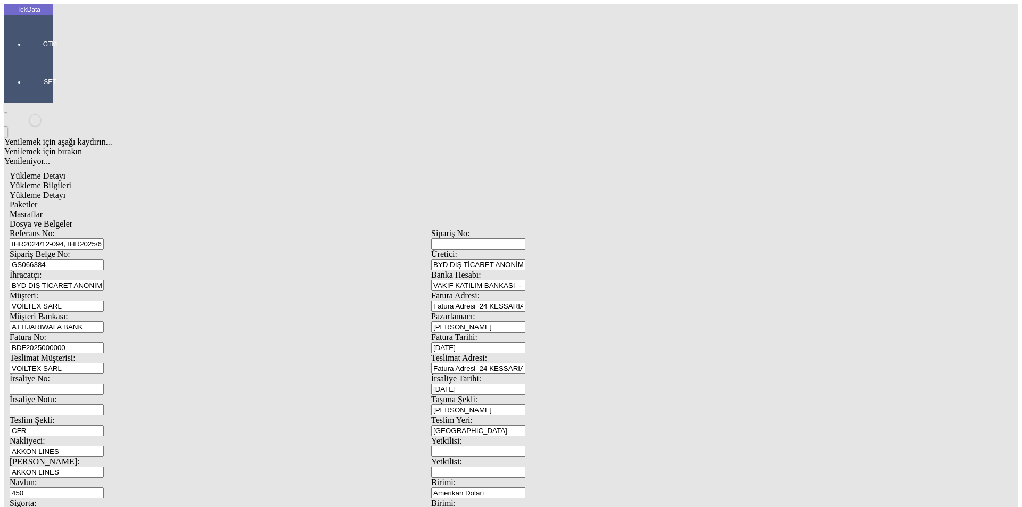
click at [104, 342] on input "BDF2025000000" at bounding box center [57, 347] width 94 height 11
drag, startPoint x: 194, startPoint y: 176, endPoint x: 127, endPoint y: 177, distance: 67.1
click at [127, 333] on div "Fatura No: BDF2025000000" at bounding box center [221, 343] width 422 height 21
paste input "410"
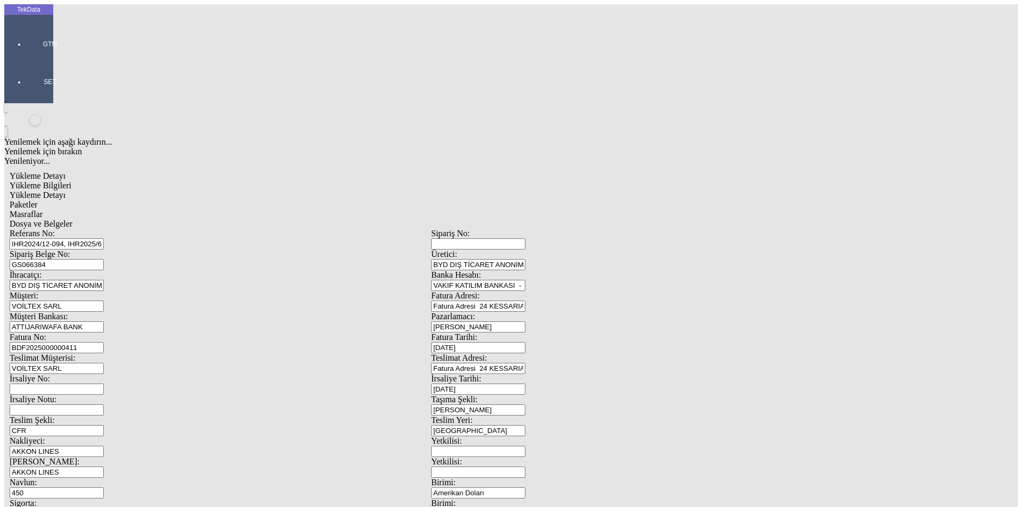
type input "BDF2025000000411"
drag, startPoint x: 184, startPoint y: 95, endPoint x: 95, endPoint y: 102, distance: 88.6
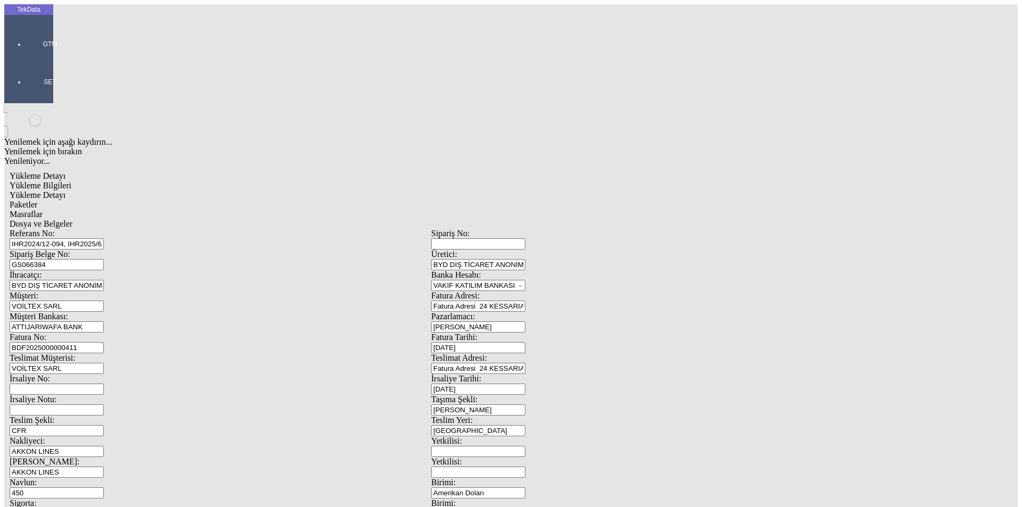
click at [102, 250] on div "Sipariş Belge No: GS066384" at bounding box center [221, 260] width 422 height 21
click at [26, 59] on div at bounding box center [50, 59] width 49 height 0
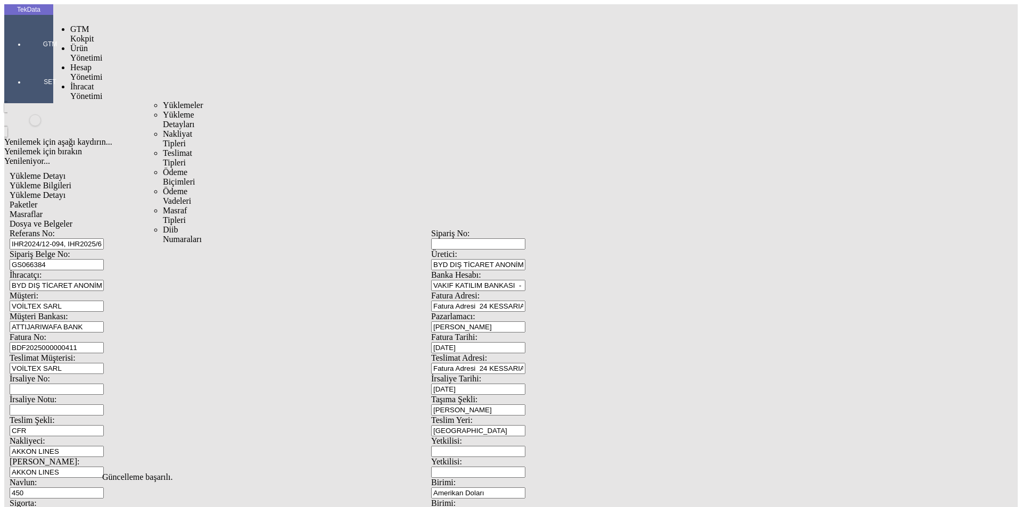
click at [94, 82] on div "İhracat Yönetimi" at bounding box center [84, 91] width 28 height 19
click at [163, 101] on span "Yüklemeler" at bounding box center [183, 105] width 40 height 9
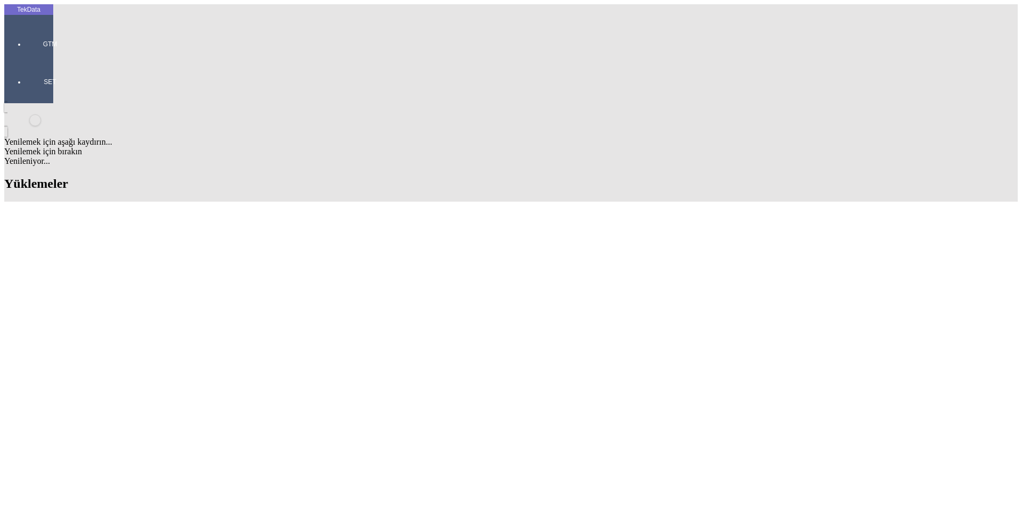
scroll to position [745, 0]
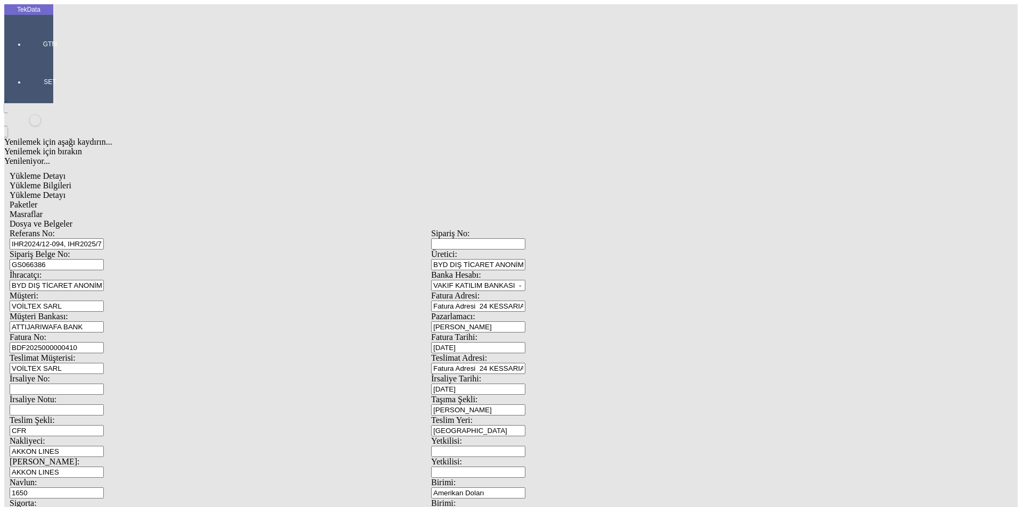
scroll to position [92, 0]
drag, startPoint x: 631, startPoint y: 408, endPoint x: 521, endPoint y: 409, distance: 109.7
type input "5115.59"
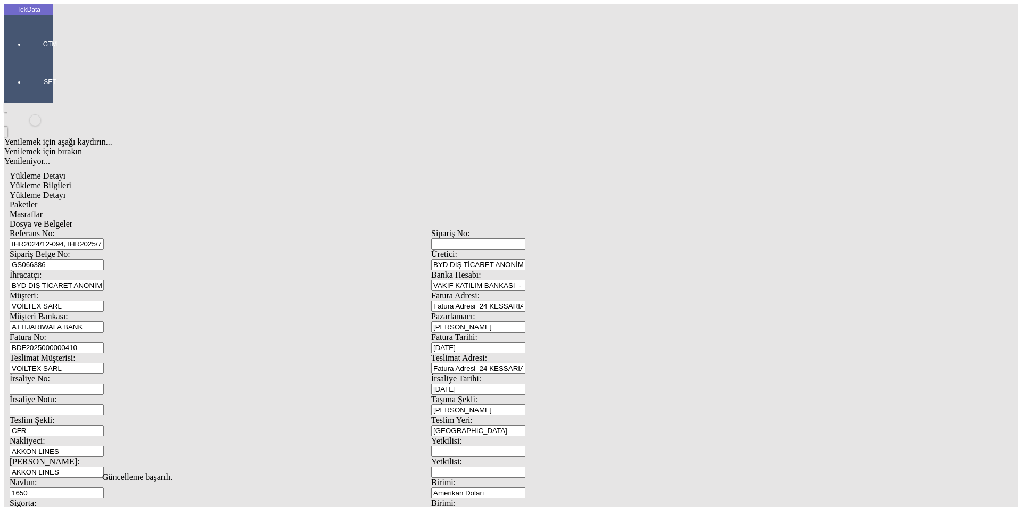
click at [65, 191] on span "Yükleme Detayı" at bounding box center [38, 195] width 56 height 9
drag, startPoint x: 156, startPoint y: 219, endPoint x: 81, endPoint y: 225, distance: 74.7
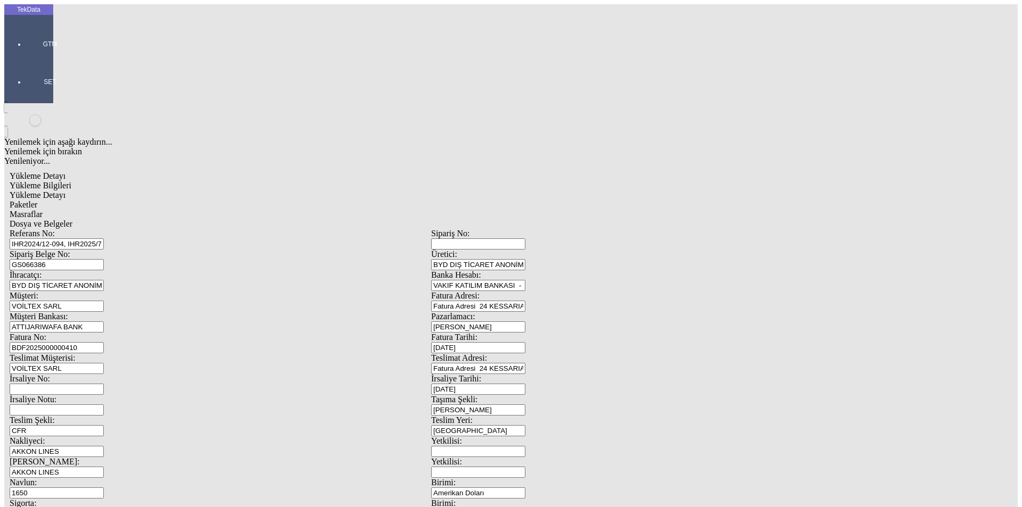
type input "661.85"
drag, startPoint x: 156, startPoint y: 236, endPoint x: 62, endPoint y: 232, distance: 94.3
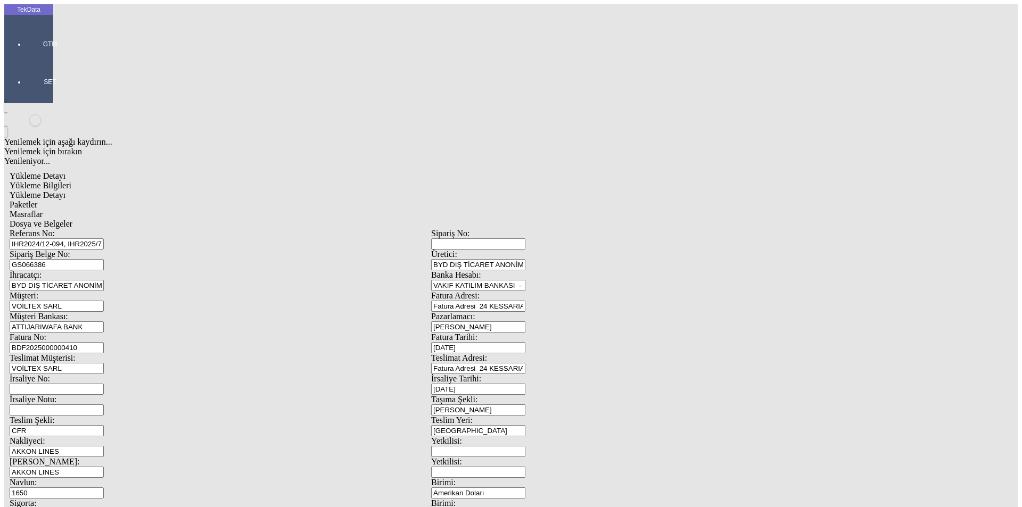
type input "647.59"
drag, startPoint x: 145, startPoint y: 252, endPoint x: 72, endPoint y: 251, distance: 73.5
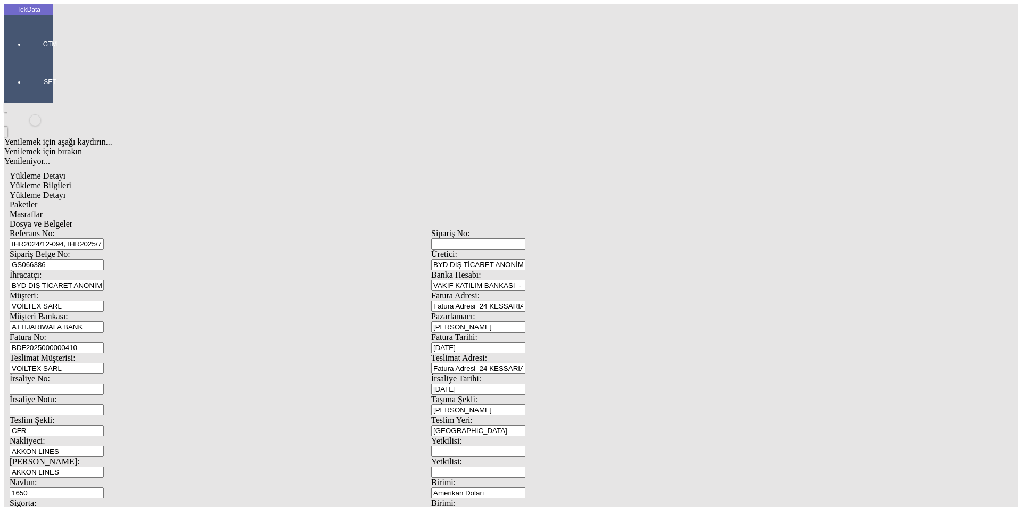
type input "728.32"
drag, startPoint x: 173, startPoint y: 260, endPoint x: 63, endPoint y: 260, distance: 110.2
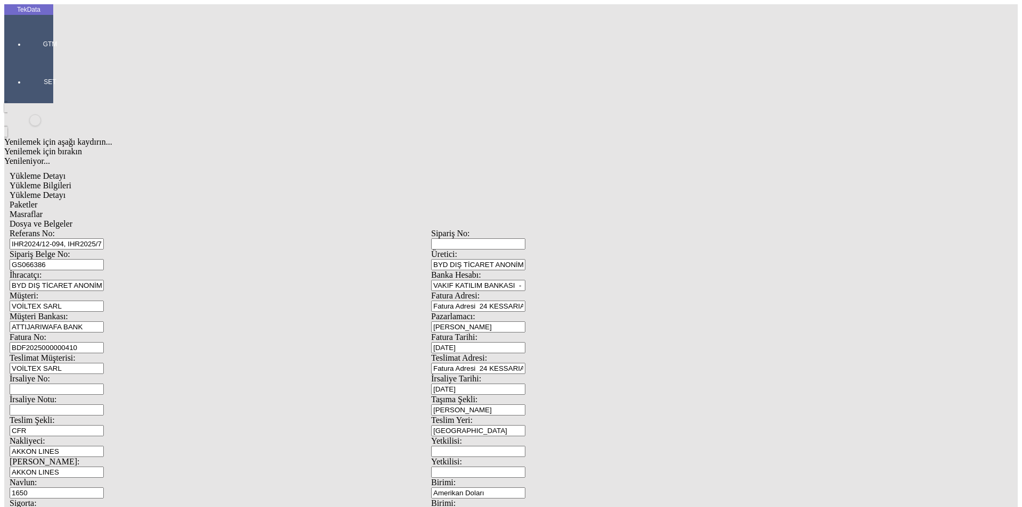
type input "1670.28"
type input "2024/D1-02465"
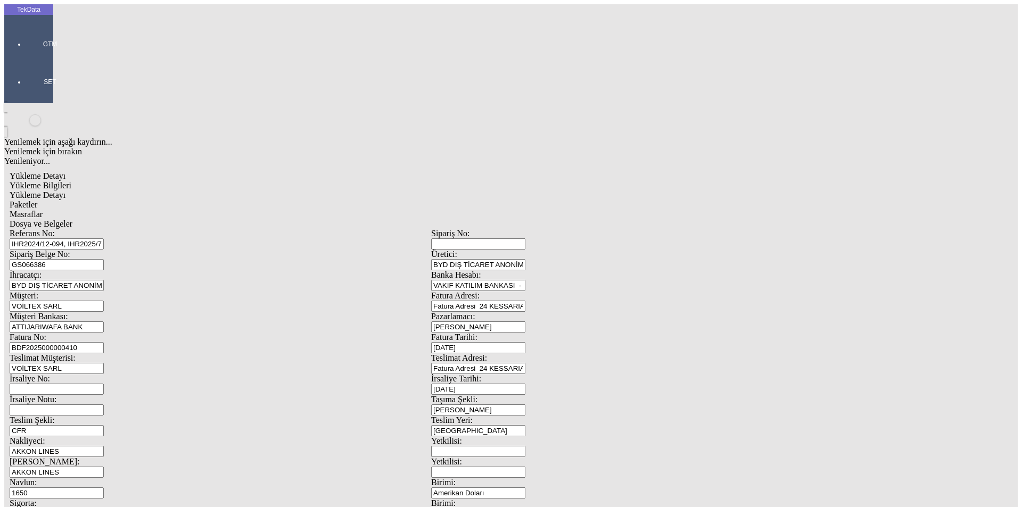
drag, startPoint x: 163, startPoint y: 278, endPoint x: 29, endPoint y: 277, distance: 134.7
type input "1407.55"
click at [71, 181] on span "Yükleme Bilgileri" at bounding box center [41, 185] width 62 height 9
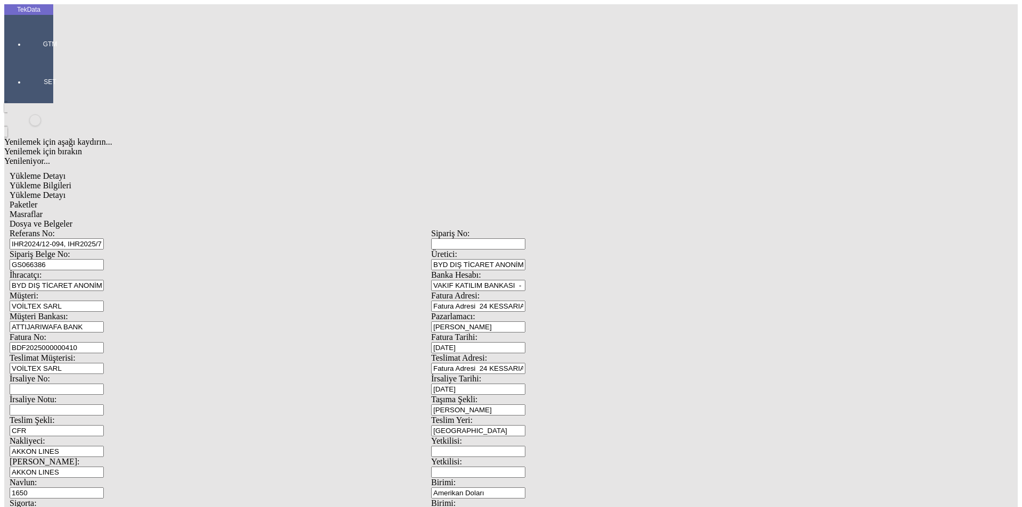
click at [65, 191] on span "Yükleme Detayı" at bounding box center [38, 195] width 56 height 9
drag, startPoint x: 233, startPoint y: 56, endPoint x: 240, endPoint y: 56, distance: 6.9
click at [37, 200] on span "Paketler" at bounding box center [24, 204] width 28 height 9
click at [301, 210] on div "Masraflar" at bounding box center [431, 215] width 843 height 10
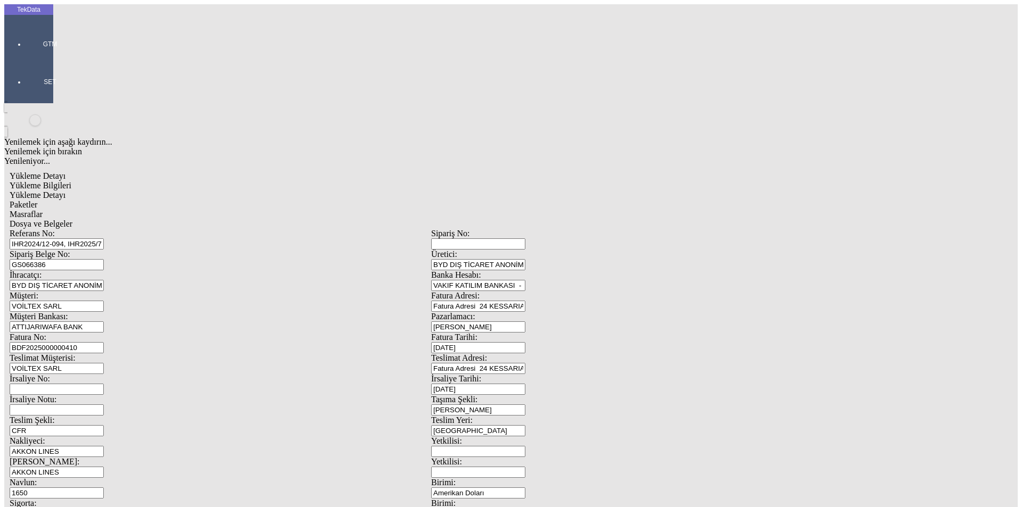
click at [72, 219] on span "Dosya ve Belgeler" at bounding box center [41, 223] width 63 height 9
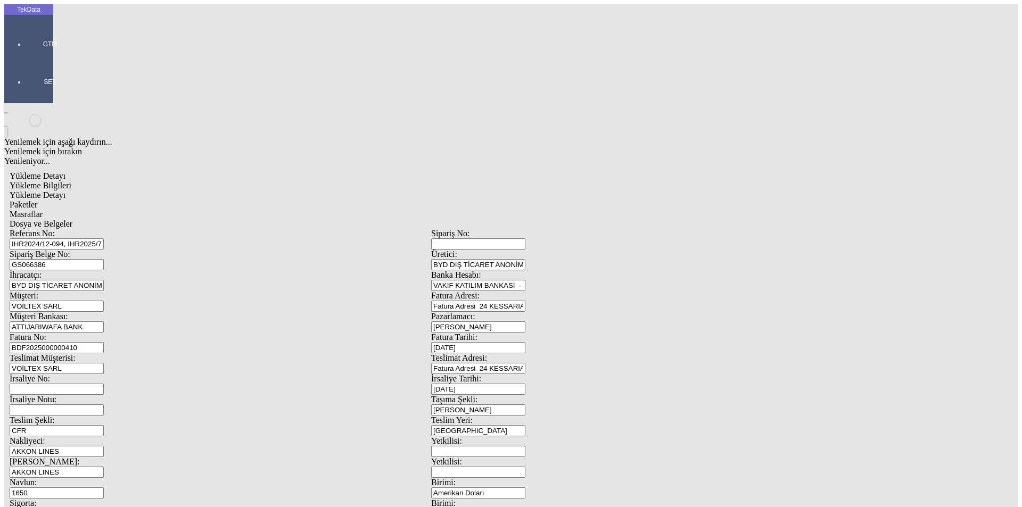
click at [72, 219] on span "Dosya ve Belgeler" at bounding box center [41, 223] width 63 height 9
